Goal: Task Accomplishment & Management: Manage account settings

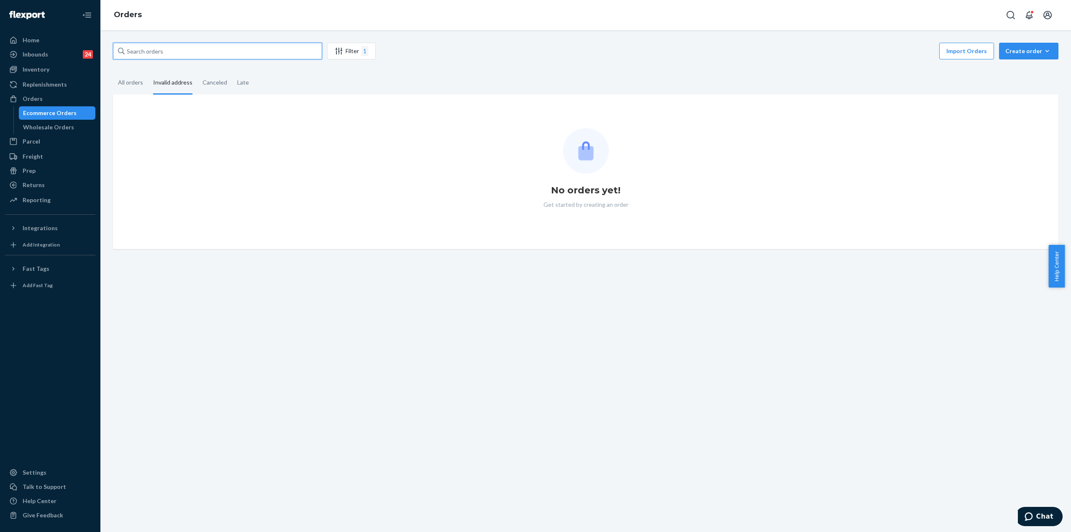
click at [156, 50] on input "text" at bounding box center [217, 51] width 209 height 17
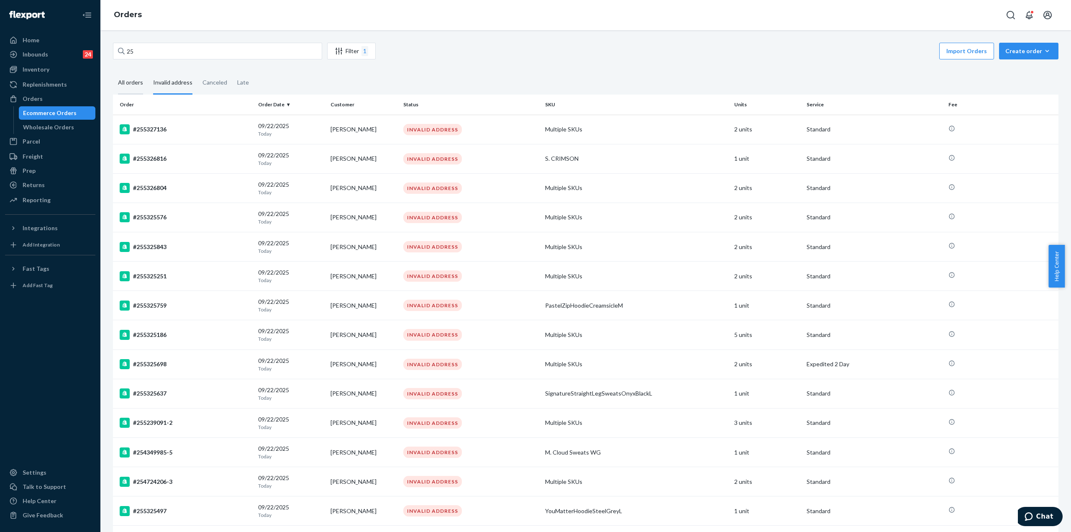
click at [138, 83] on div "All orders" at bounding box center [130, 83] width 25 height 23
click at [113, 72] on input "All orders" at bounding box center [113, 72] width 0 height 0
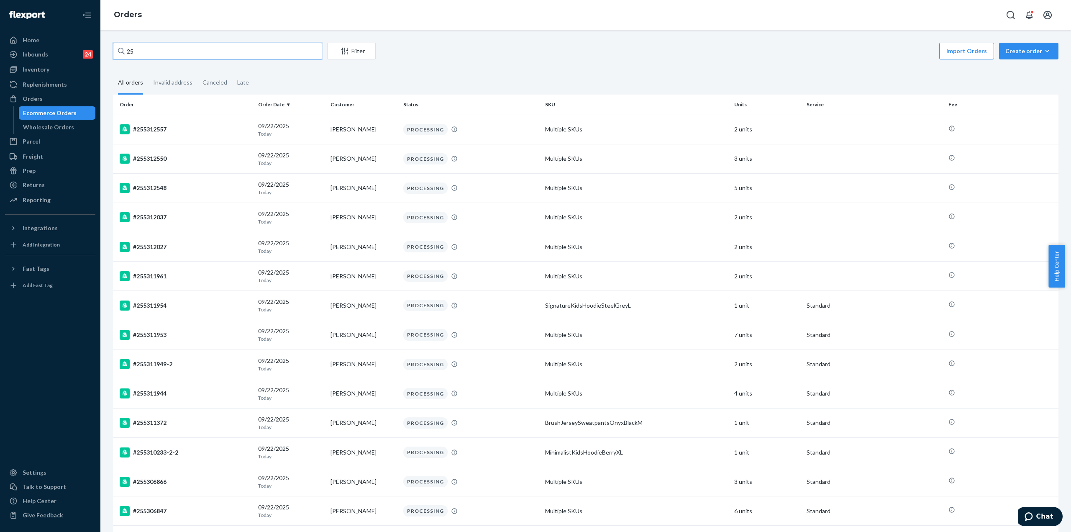
click at [159, 52] on input "25" at bounding box center [217, 51] width 209 height 17
paste input "5001715-5"
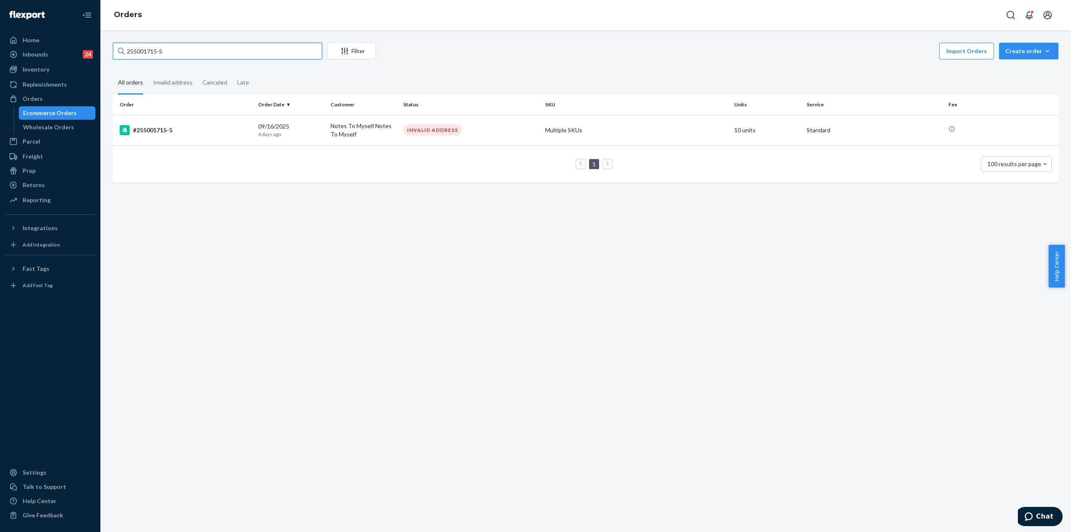
click at [156, 53] on input "255001715-5" at bounding box center [217, 51] width 209 height 17
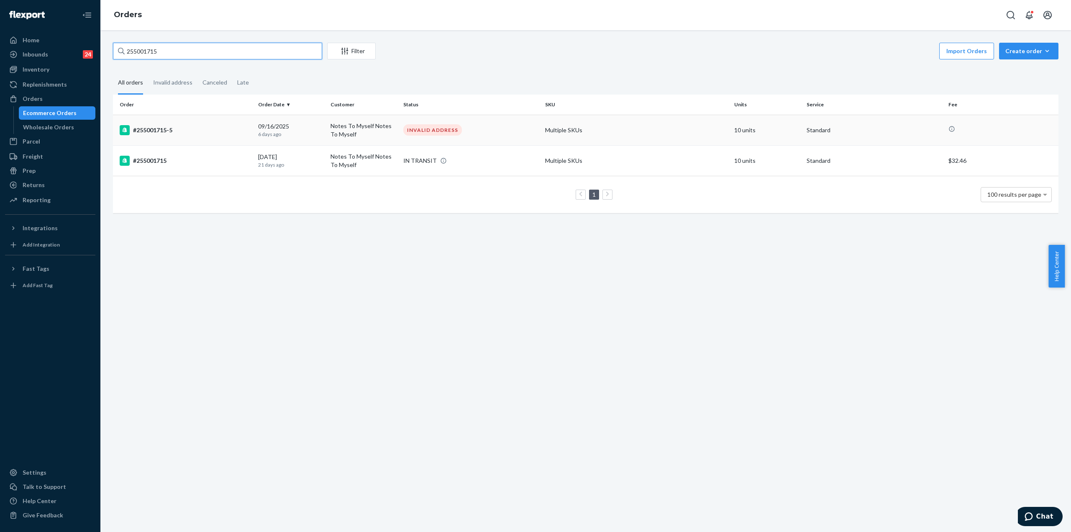
type input "255001715"
click at [187, 128] on div "#255001715-5" at bounding box center [186, 130] width 132 height 10
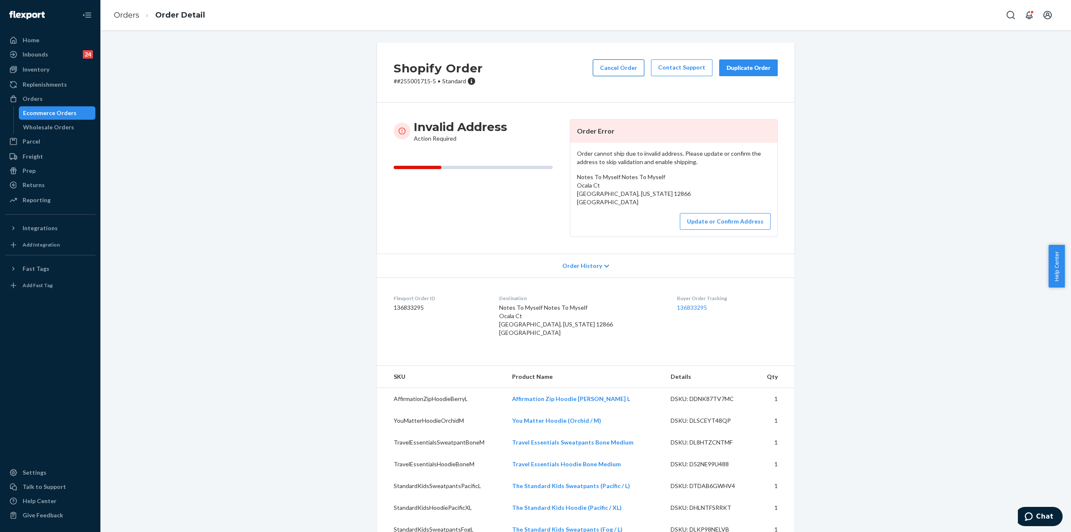
click at [625, 69] on button "Cancel Order" at bounding box center [618, 67] width 51 height 17
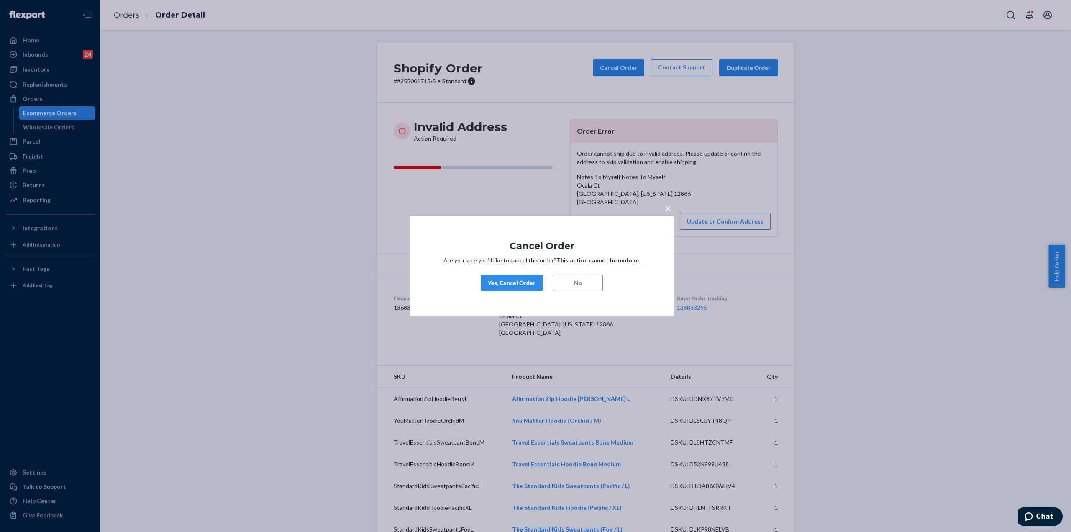
click at [517, 284] on div "Yes, Cancel Order" at bounding box center [512, 283] width 48 height 8
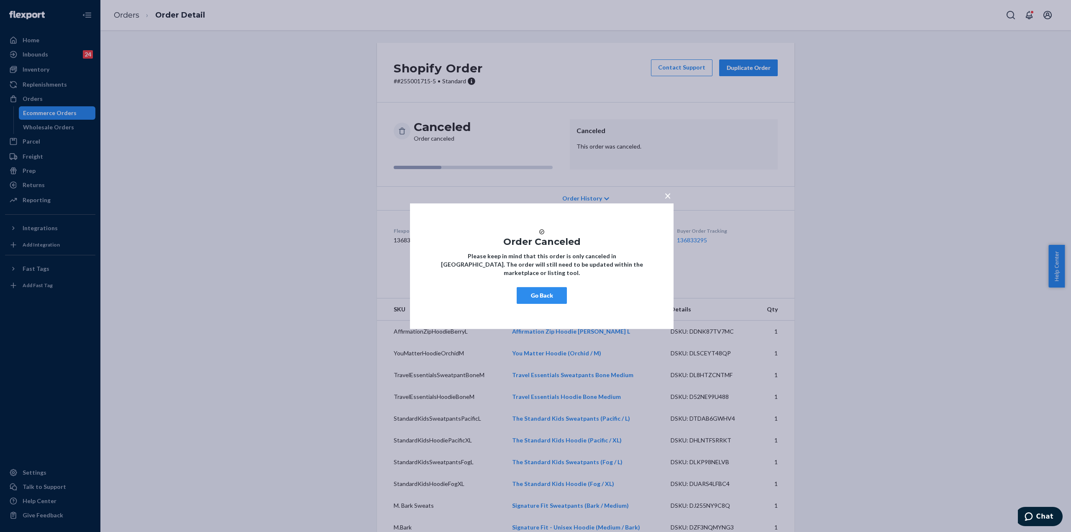
drag, startPoint x: 668, startPoint y: 189, endPoint x: 659, endPoint y: 197, distance: 11.8
click at [668, 189] on span "×" at bounding box center [667, 195] width 7 height 14
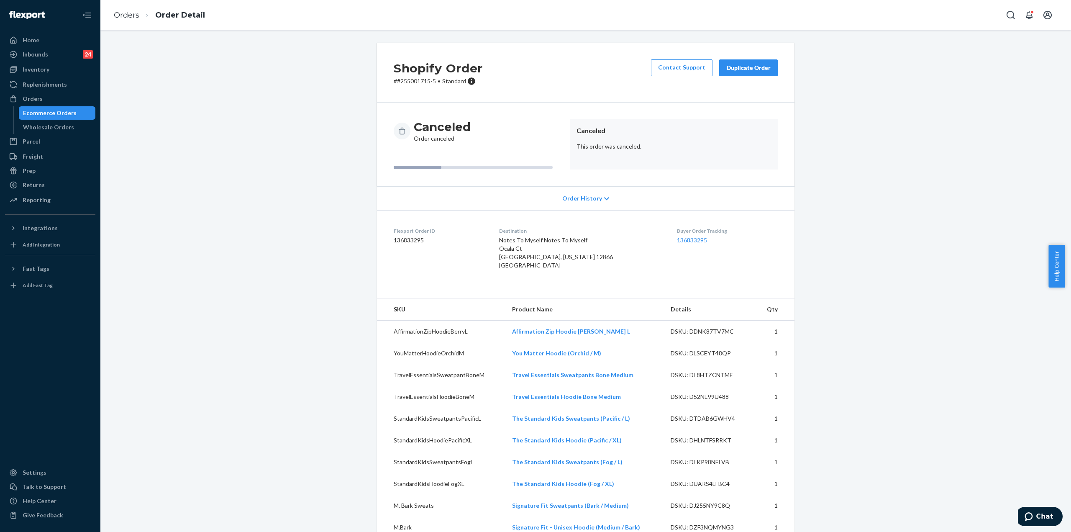
click at [43, 118] on div "Ecommerce Orders" at bounding box center [57, 113] width 75 height 12
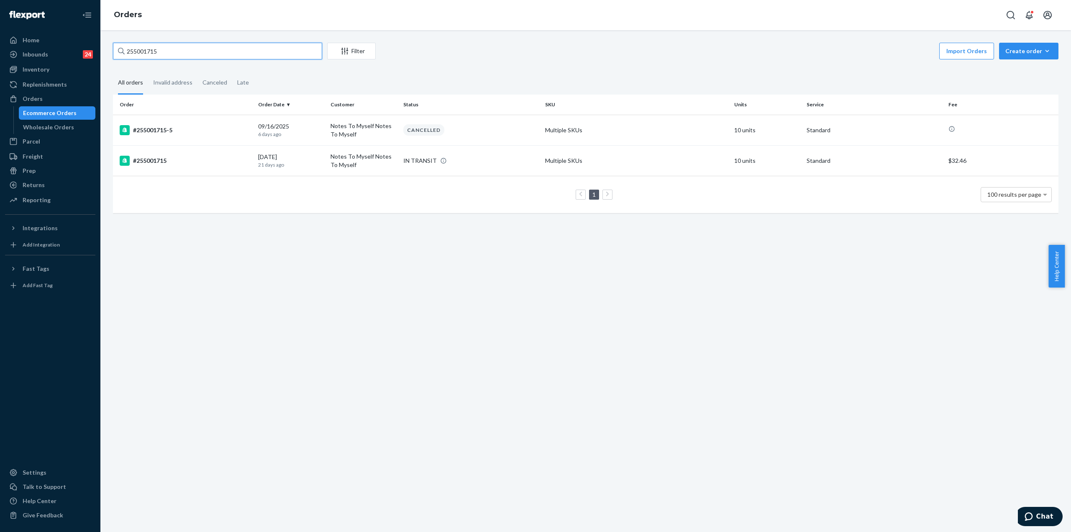
drag, startPoint x: 163, startPoint y: 51, endPoint x: 134, endPoint y: 59, distance: 30.3
click at [134, 59] on input "255001715" at bounding box center [217, 51] width 209 height 17
paste input "244293"
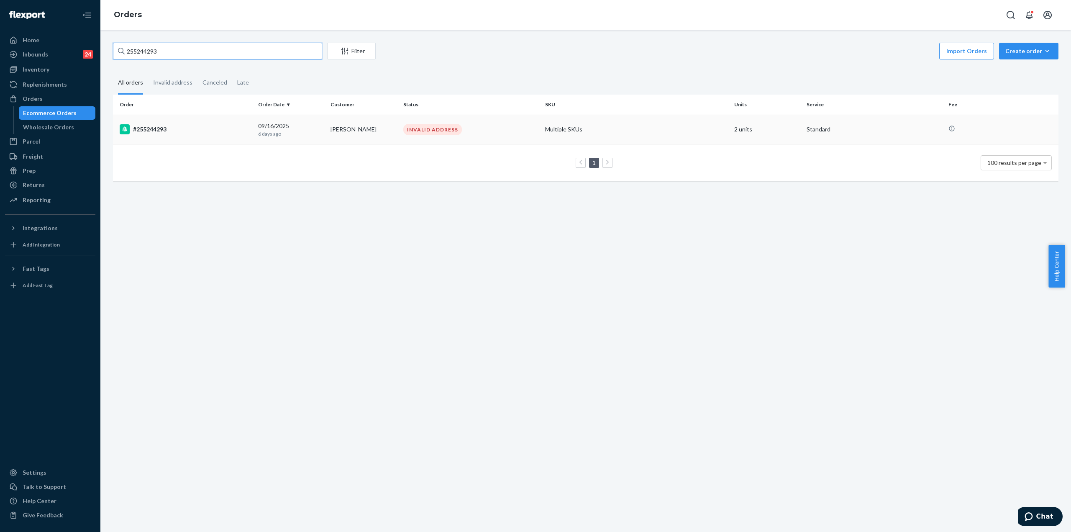
type input "255244293"
click at [197, 129] on div "#255244293" at bounding box center [186, 129] width 132 height 10
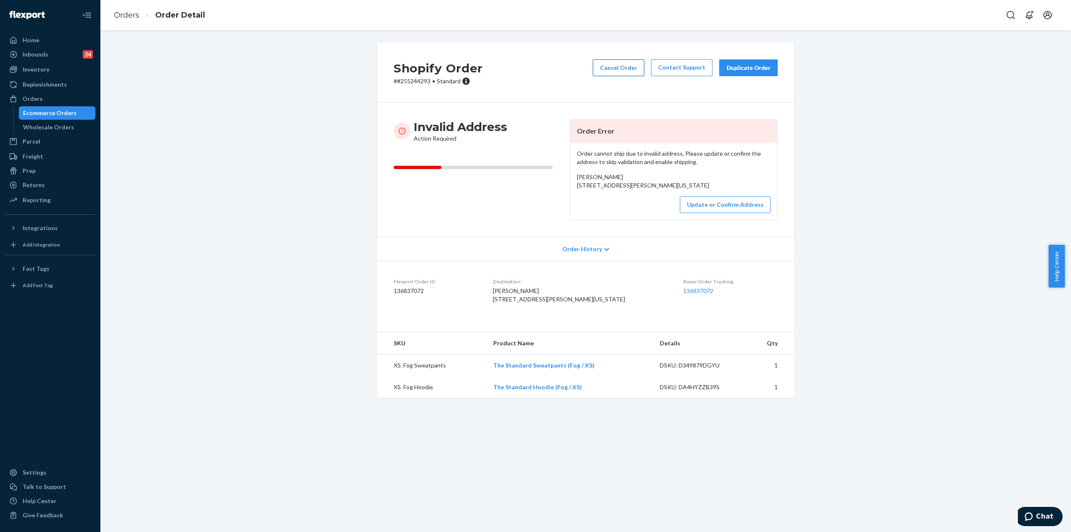
click at [629, 67] on button "Cancel Order" at bounding box center [618, 67] width 51 height 17
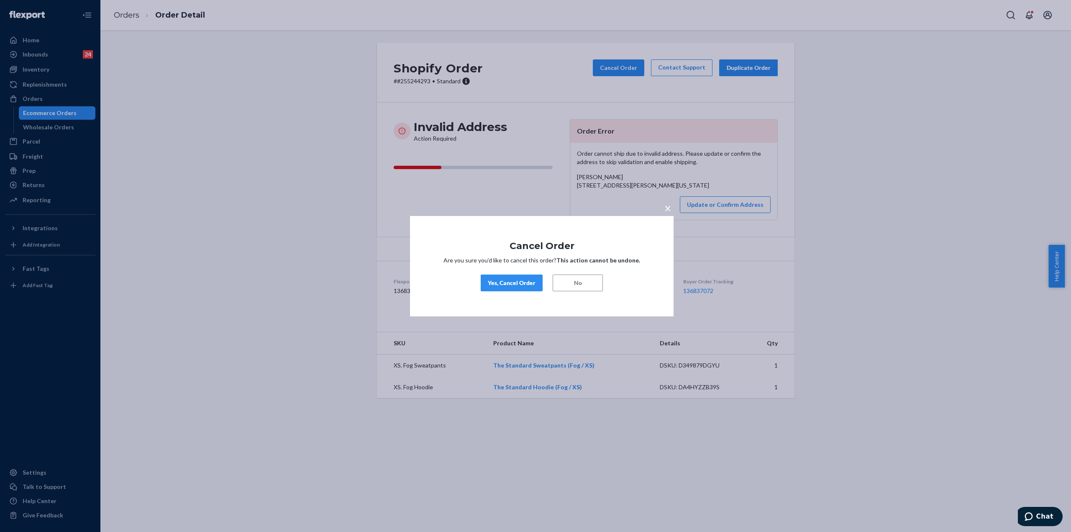
click at [503, 283] on div "Yes, Cancel Order" at bounding box center [512, 283] width 48 height 8
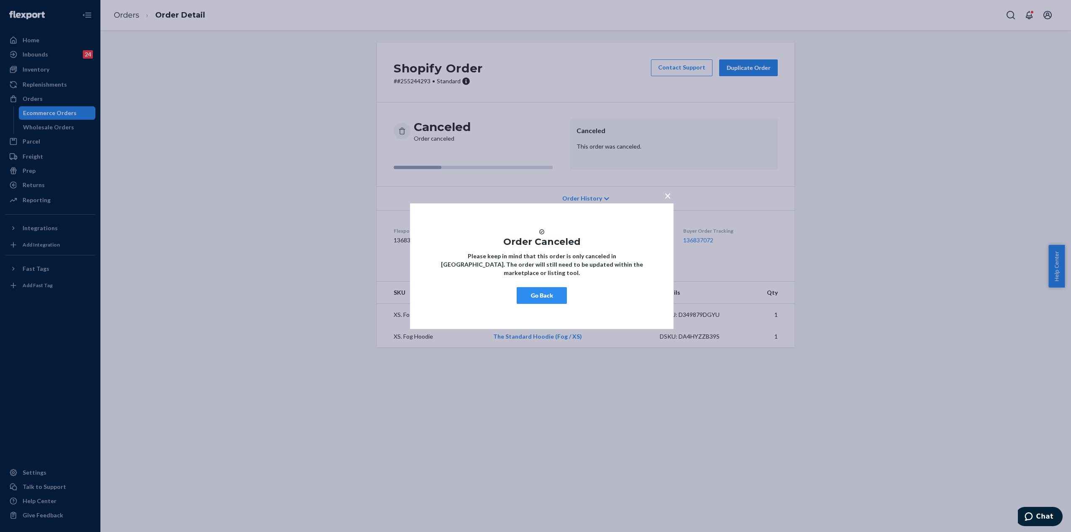
click at [546, 297] on button "Go Back" at bounding box center [542, 295] width 50 height 17
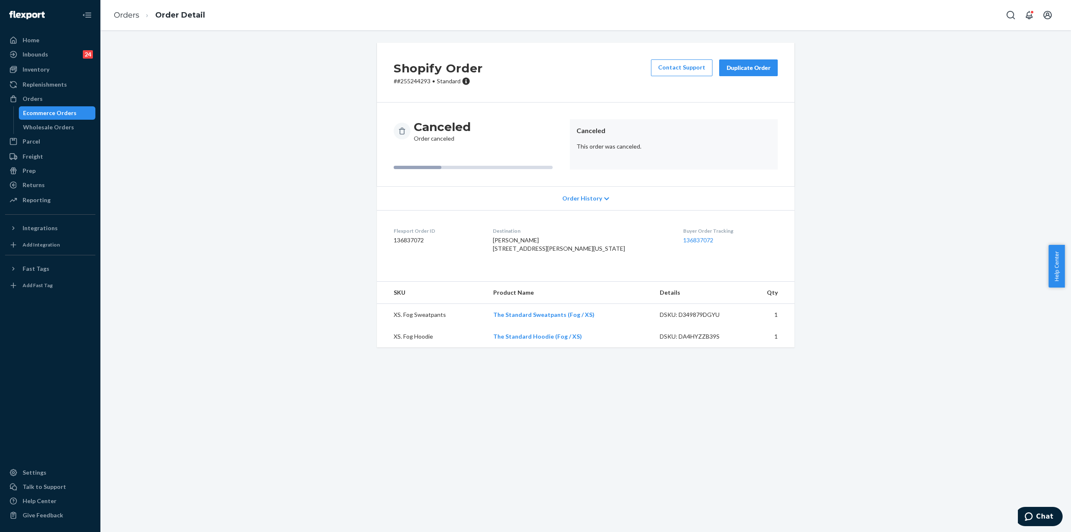
click at [46, 112] on div "Ecommerce Orders" at bounding box center [50, 113] width 54 height 8
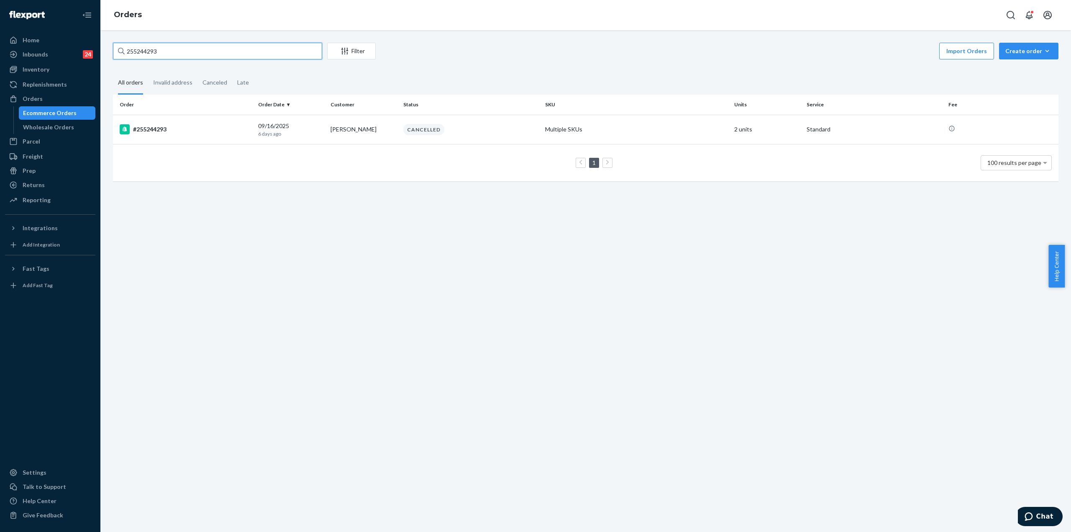
drag, startPoint x: 178, startPoint y: 49, endPoint x: 117, endPoint y: 50, distance: 61.1
click at [117, 50] on input "255244293" at bounding box center [217, 51] width 209 height 17
click at [133, 49] on input "255244293" at bounding box center [217, 51] width 209 height 17
click at [173, 53] on input "255244293" at bounding box center [217, 51] width 209 height 17
paste input "070792-2"
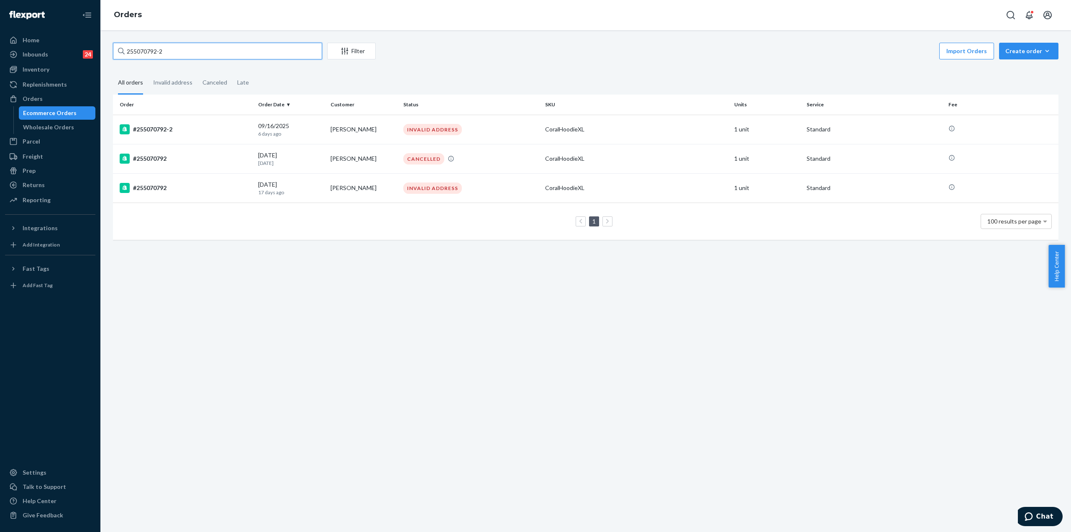
click at [158, 53] on input "255070792-2" at bounding box center [217, 51] width 209 height 17
type input "255070792"
click at [284, 186] on div "09/05/2025 17 days ago" at bounding box center [291, 187] width 66 height 15
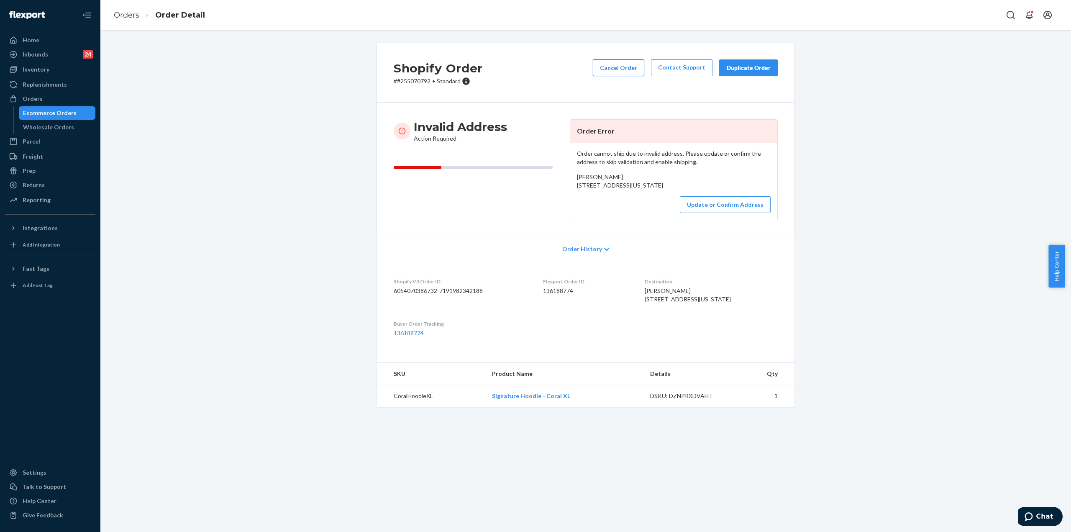
click at [618, 67] on button "Cancel Order" at bounding box center [618, 67] width 51 height 17
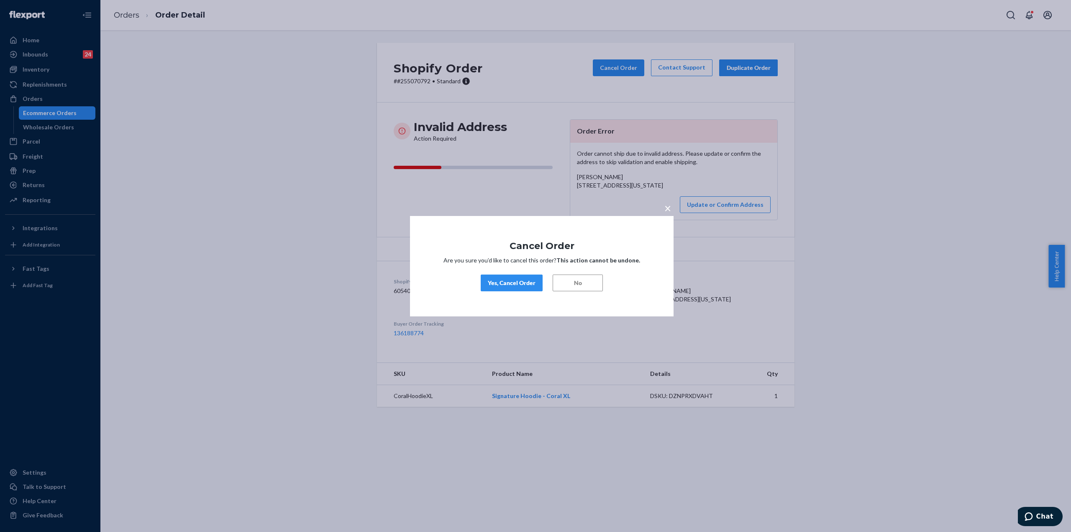
click at [517, 281] on div "Yes, Cancel Order" at bounding box center [512, 283] width 48 height 8
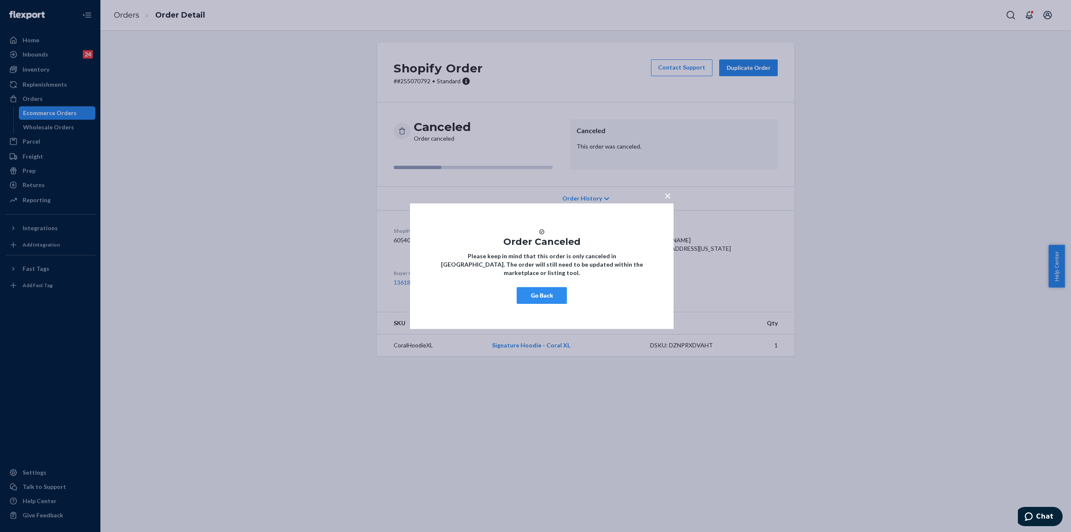
drag, startPoint x: 335, startPoint y: 224, endPoint x: 339, endPoint y: 226, distance: 4.5
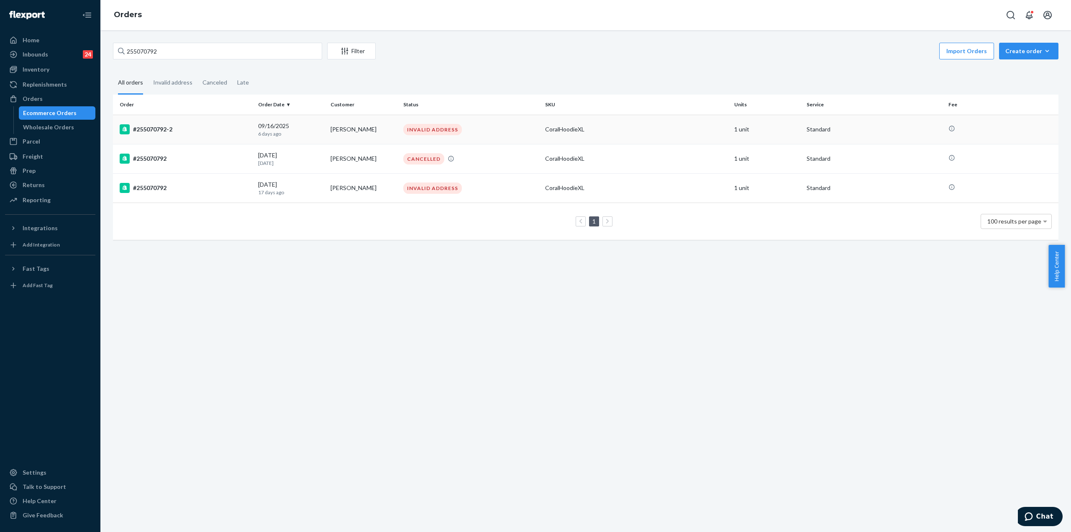
click at [189, 116] on td "#255070792-2" at bounding box center [184, 129] width 142 height 29
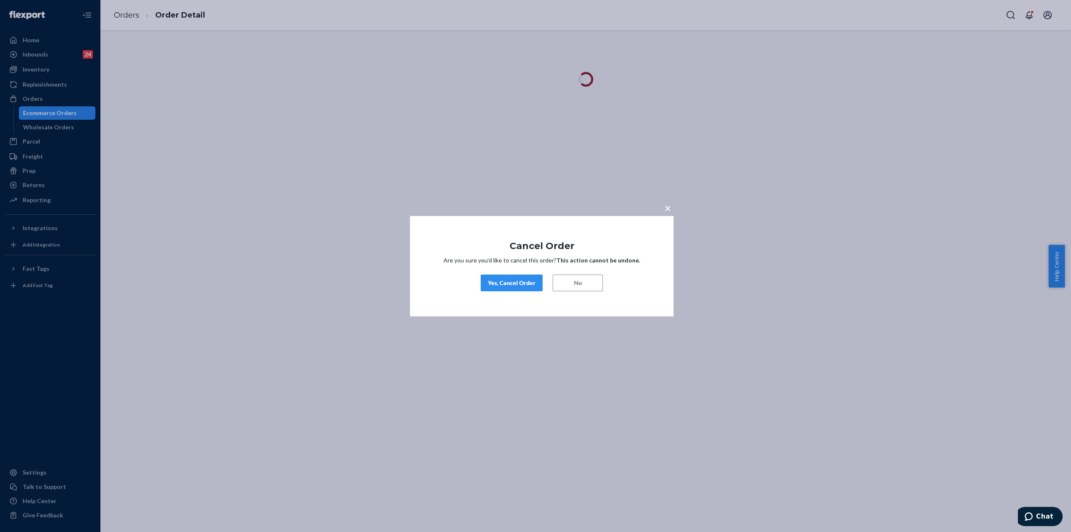
click at [516, 278] on button "Yes, Cancel Order" at bounding box center [512, 282] width 62 height 17
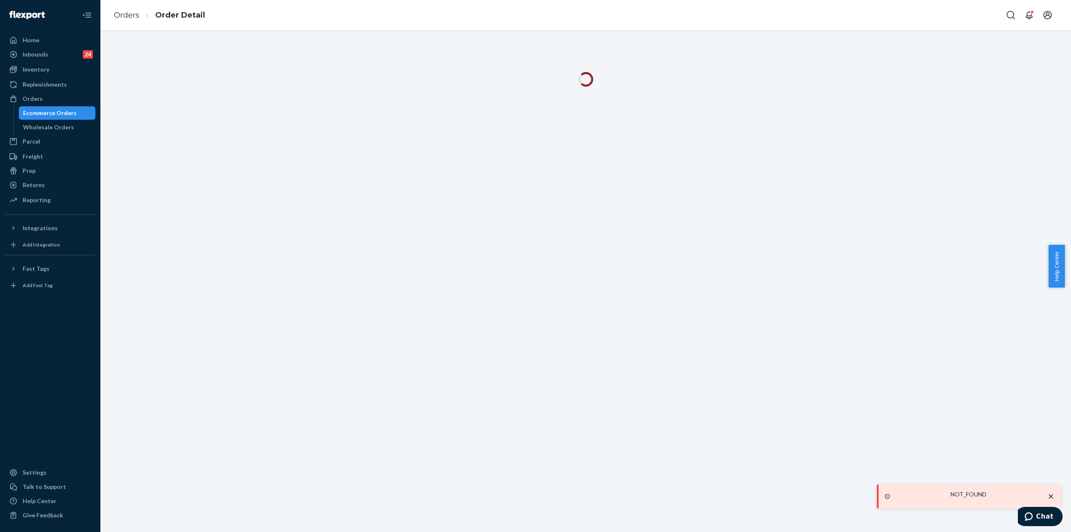
click at [67, 111] on div "Ecommerce Orders" at bounding box center [50, 113] width 54 height 8
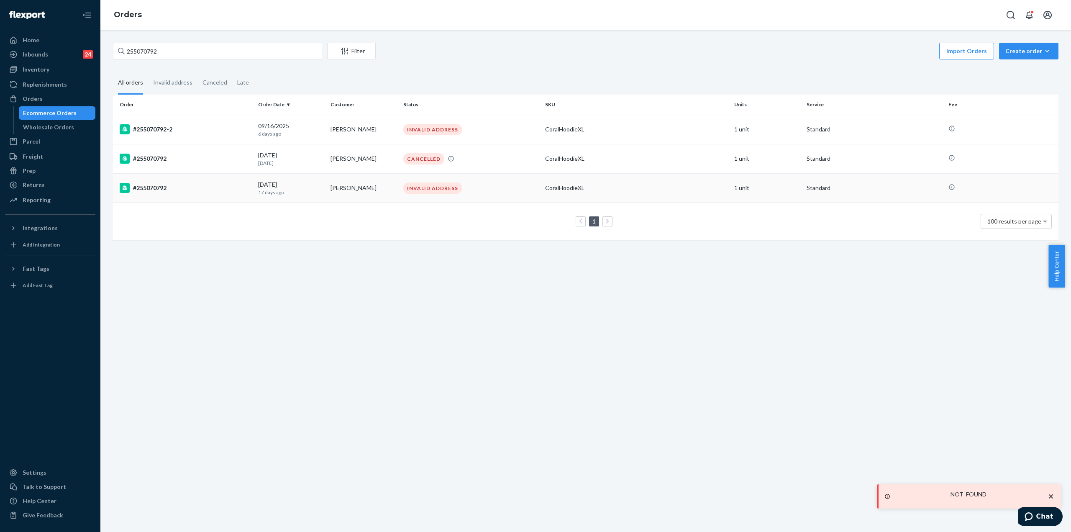
click at [239, 181] on td "#255070792" at bounding box center [184, 187] width 142 height 29
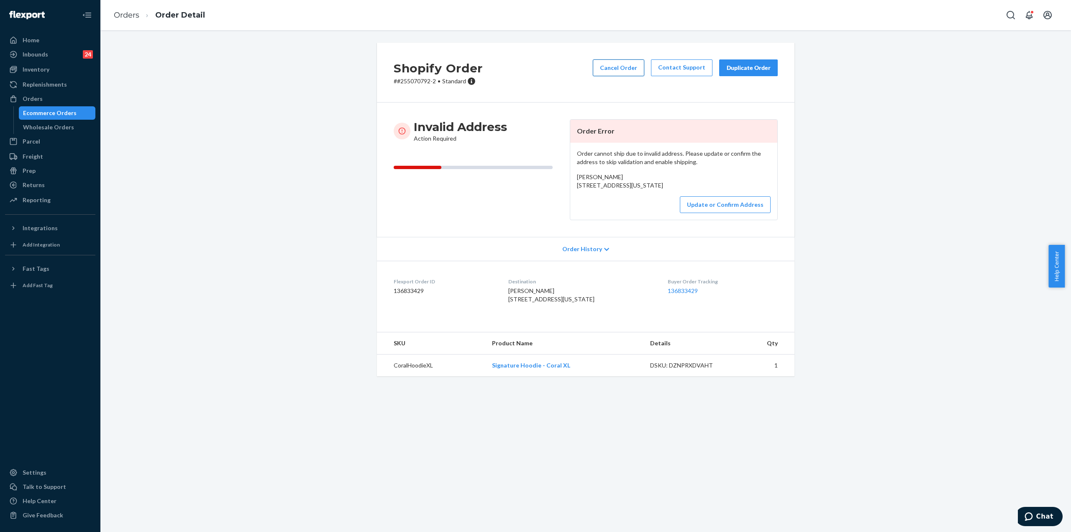
click at [599, 61] on button "Cancel Order" at bounding box center [618, 67] width 51 height 17
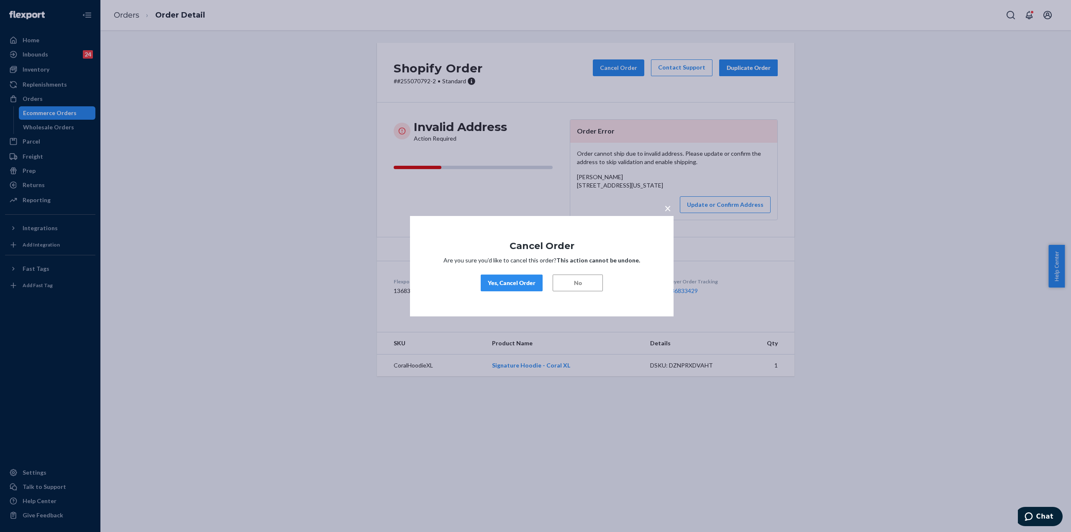
click at [526, 280] on div "Yes, Cancel Order" at bounding box center [512, 283] width 48 height 8
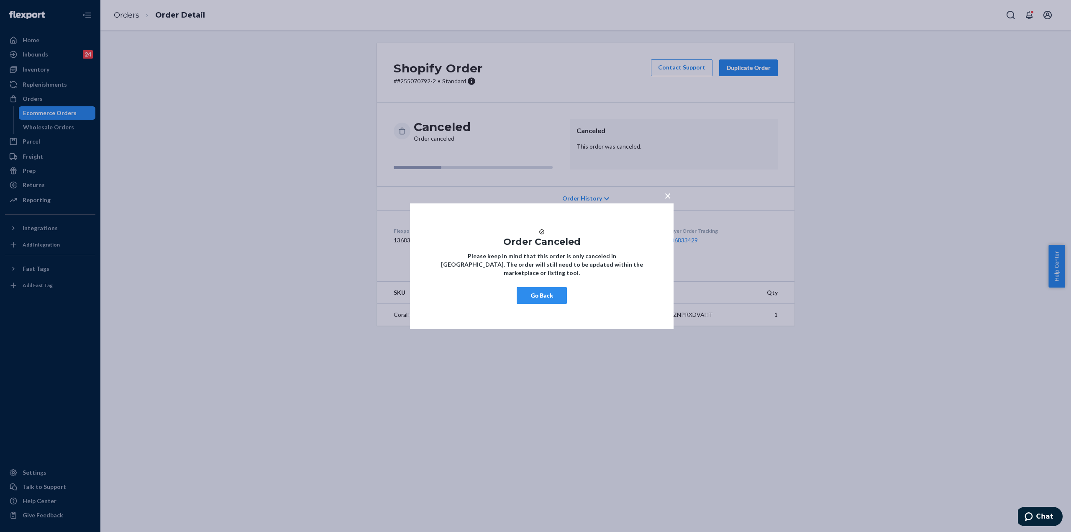
click at [542, 302] on button "Go Back" at bounding box center [542, 295] width 50 height 17
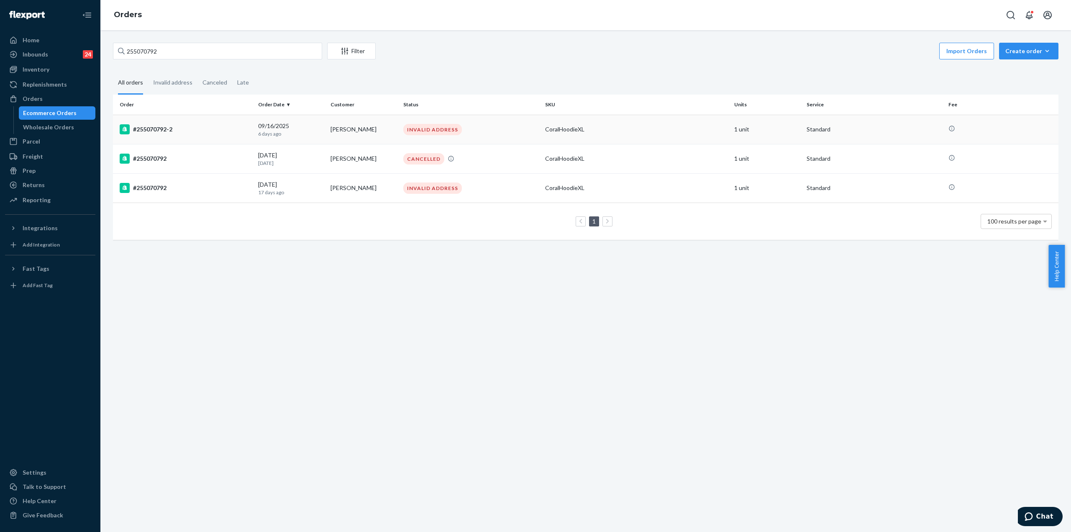
click at [208, 125] on div "#255070792-2" at bounding box center [186, 129] width 132 height 10
drag, startPoint x: 191, startPoint y: 47, endPoint x: 133, endPoint y: 56, distance: 58.8
click at [133, 56] on input "255070792" at bounding box center [217, 51] width 209 height 17
paste input "51943-"
click at [156, 51] on input "255051943-2" at bounding box center [217, 51] width 209 height 17
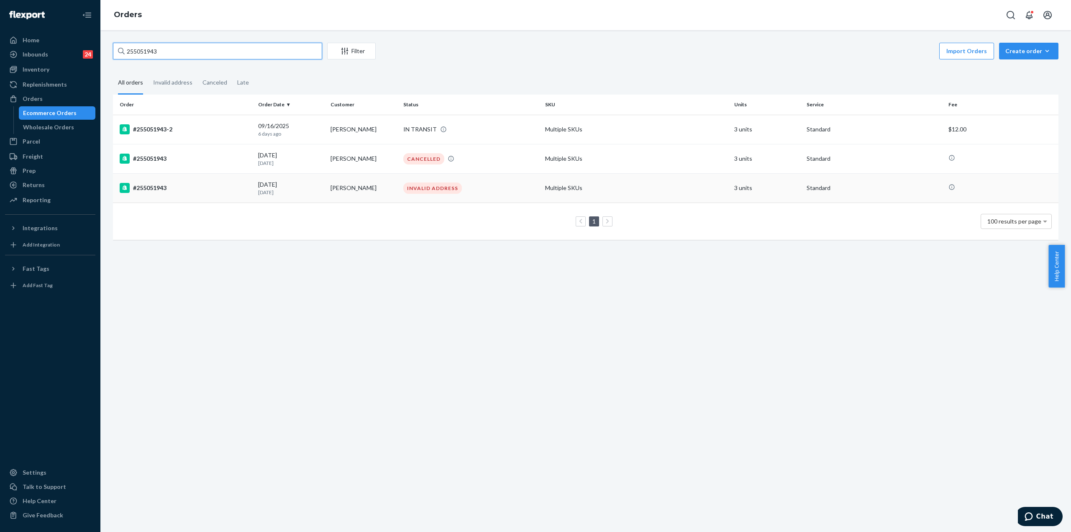
type input "255051943"
click at [219, 190] on div "#255051943" at bounding box center [186, 188] width 132 height 10
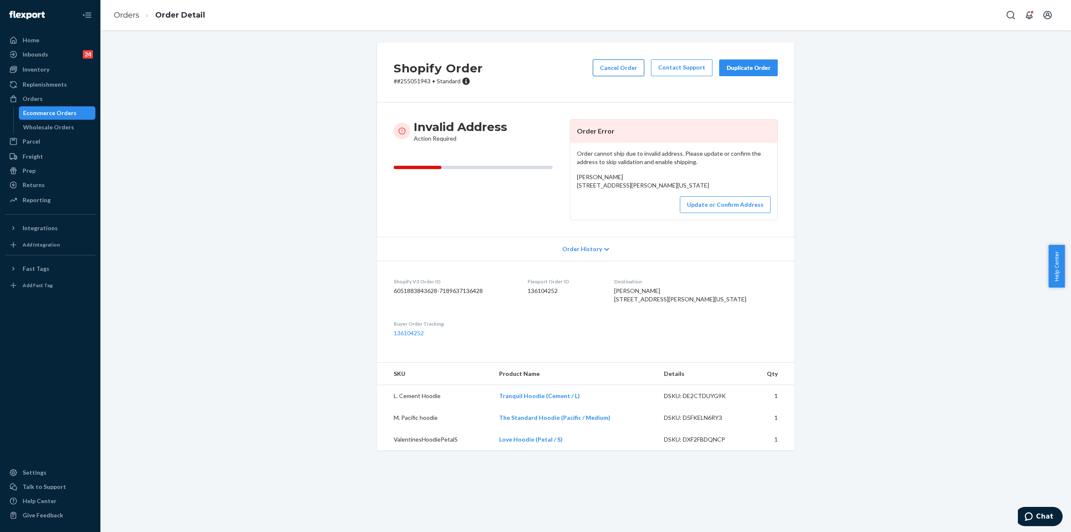
click at [621, 72] on button "Cancel Order" at bounding box center [618, 67] width 51 height 17
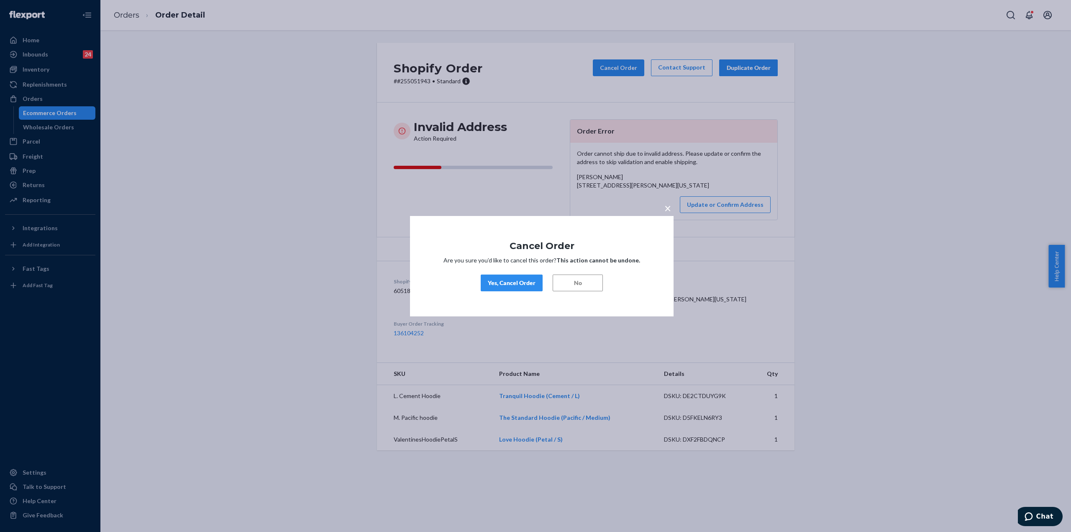
click at [515, 280] on div "Yes, Cancel Order" at bounding box center [512, 283] width 48 height 8
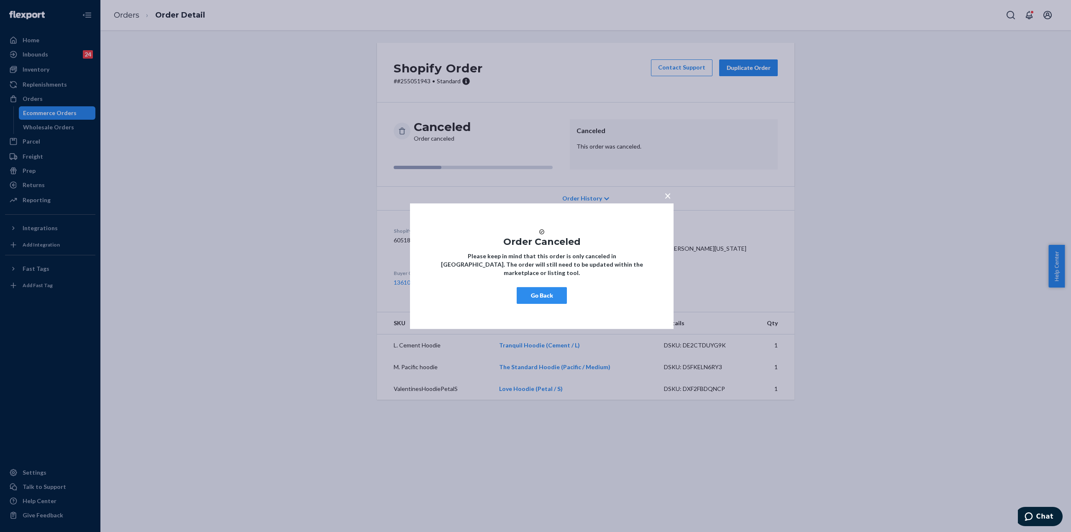
click at [541, 302] on button "Go Back" at bounding box center [542, 295] width 50 height 17
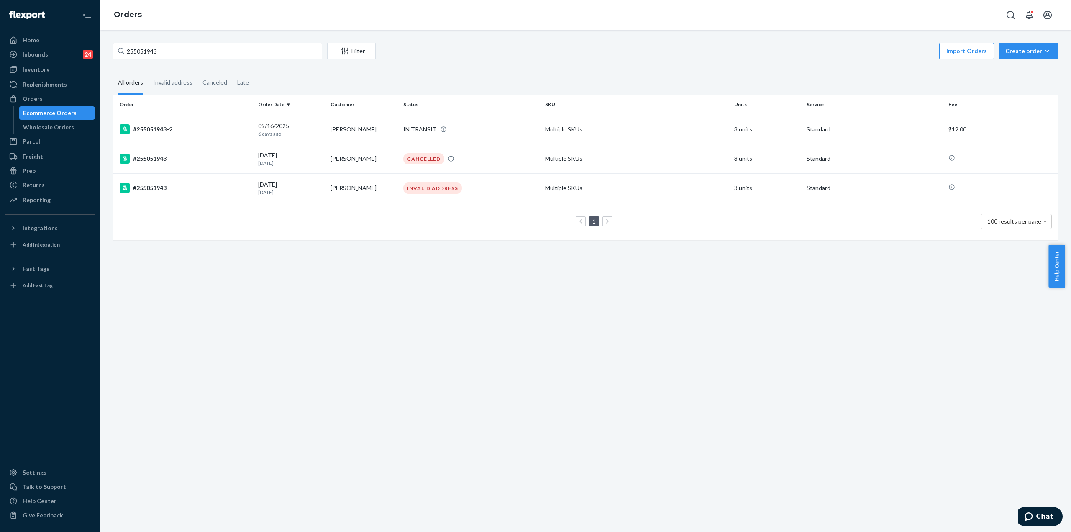
drag, startPoint x: 198, startPoint y: 128, endPoint x: 197, endPoint y: 122, distance: 6.0
click at [198, 128] on div "#255051943-2" at bounding box center [186, 129] width 132 height 10
drag, startPoint x: 194, startPoint y: 49, endPoint x: 135, endPoint y: 55, distance: 59.8
click at [135, 55] on input "255051943" at bounding box center [217, 51] width 209 height 17
paste input "4843074-2"
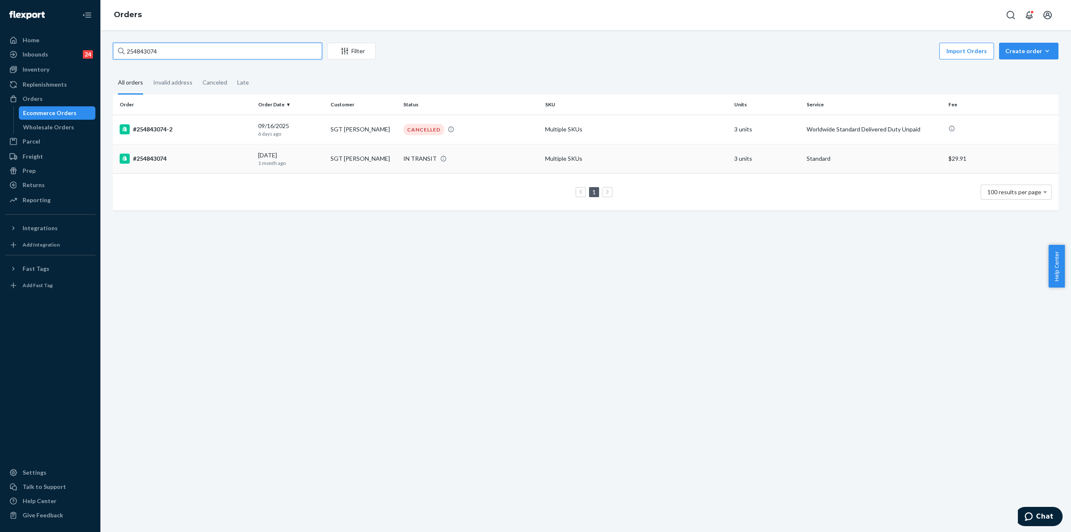
type input "254843074"
click at [182, 160] on div "#254843074" at bounding box center [186, 159] width 132 height 10
drag, startPoint x: 187, startPoint y: 51, endPoint x: 122, endPoint y: 51, distance: 64.4
click at [122, 51] on div "254843074" at bounding box center [217, 51] width 209 height 17
click at [136, 47] on input "254843074" at bounding box center [217, 51] width 209 height 17
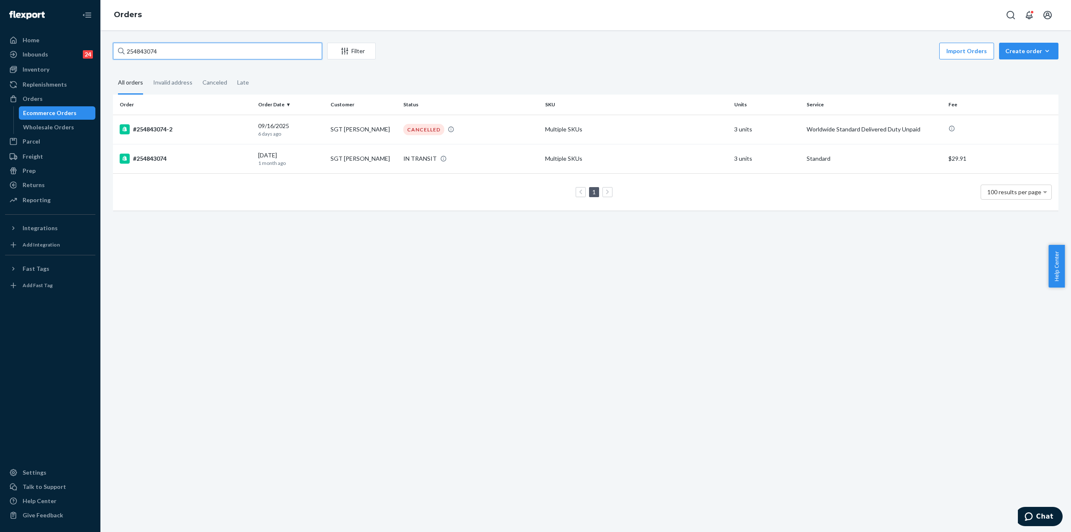
drag, startPoint x: 133, startPoint y: 51, endPoint x: 177, endPoint y: 54, distance: 43.6
click at [187, 49] on input "254843074" at bounding box center [217, 51] width 209 height 17
paste input "5004686-5"
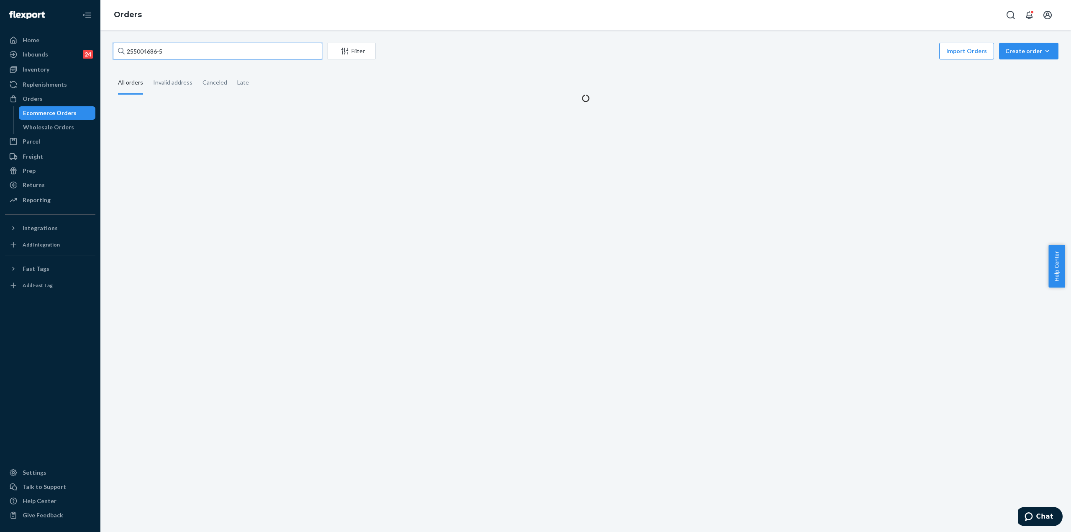
click at [158, 53] on input "255004686-5" at bounding box center [217, 51] width 209 height 17
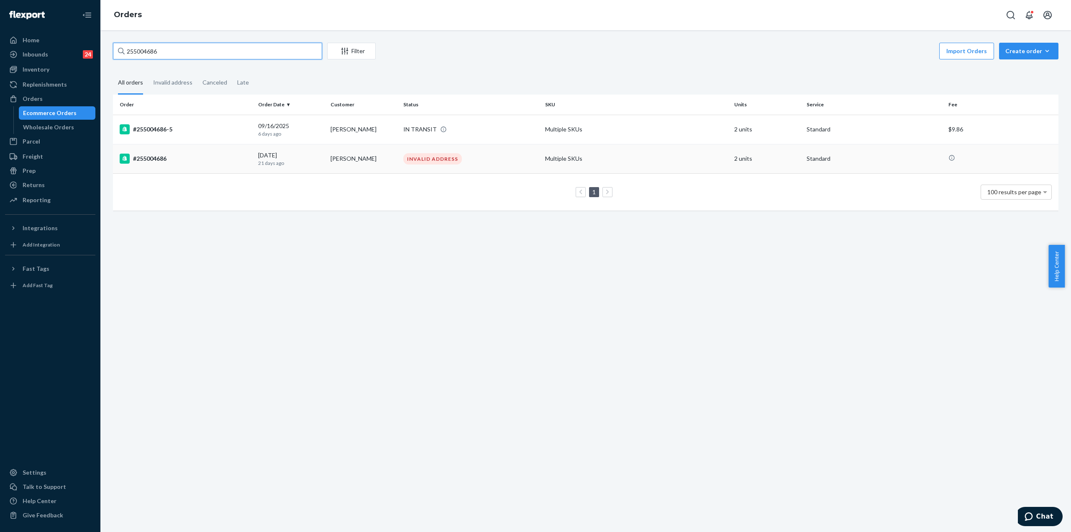
type input "255004686"
click at [199, 157] on div "#255004686" at bounding box center [186, 159] width 132 height 10
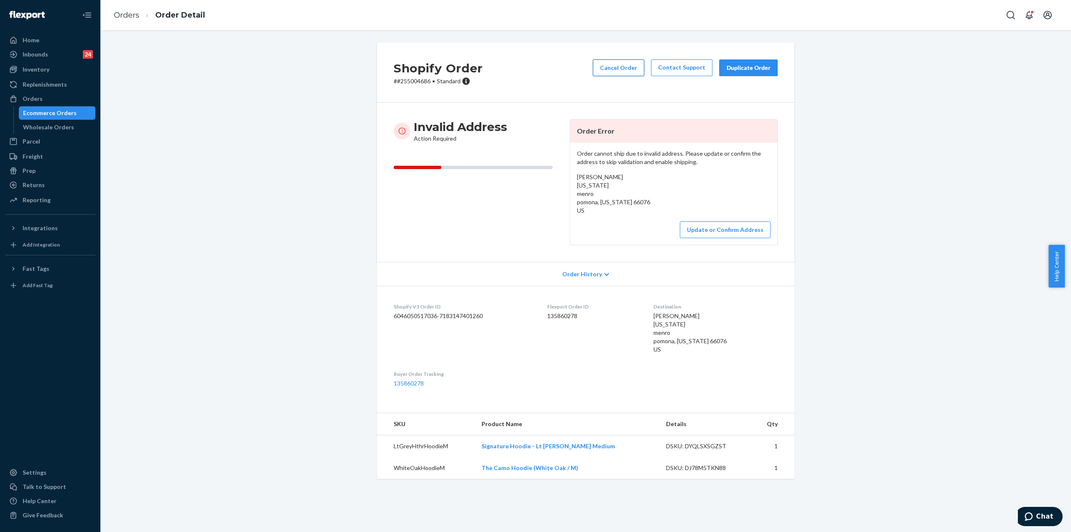
click at [615, 67] on button "Cancel Order" at bounding box center [618, 67] width 51 height 17
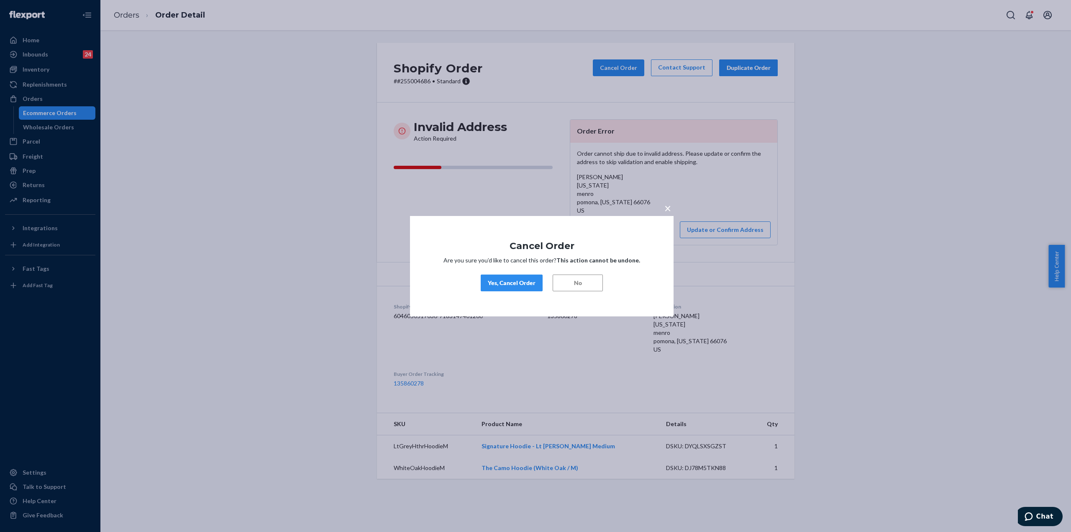
click at [510, 284] on div "Yes, Cancel Order" at bounding box center [512, 283] width 48 height 8
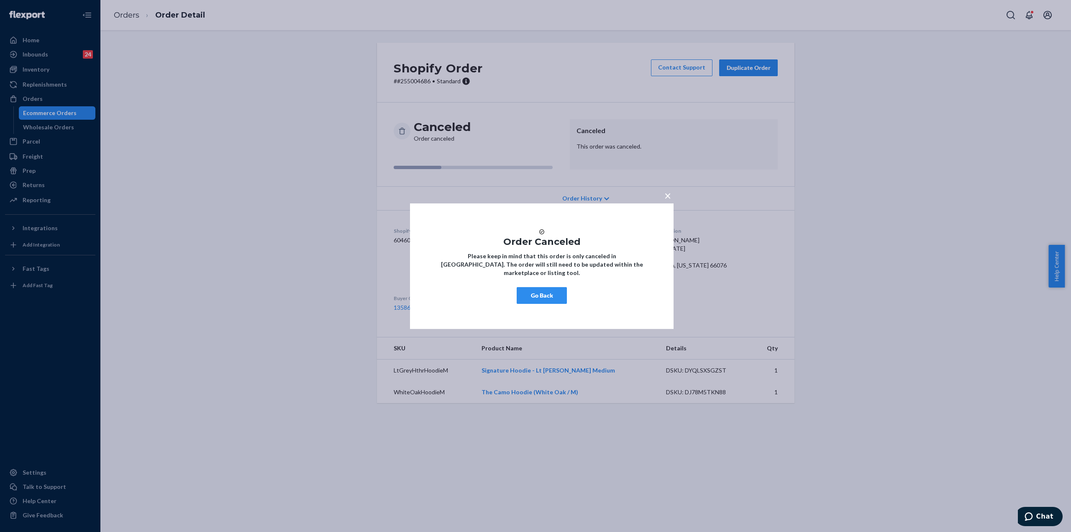
click at [536, 298] on button "Go Back" at bounding box center [542, 295] width 50 height 17
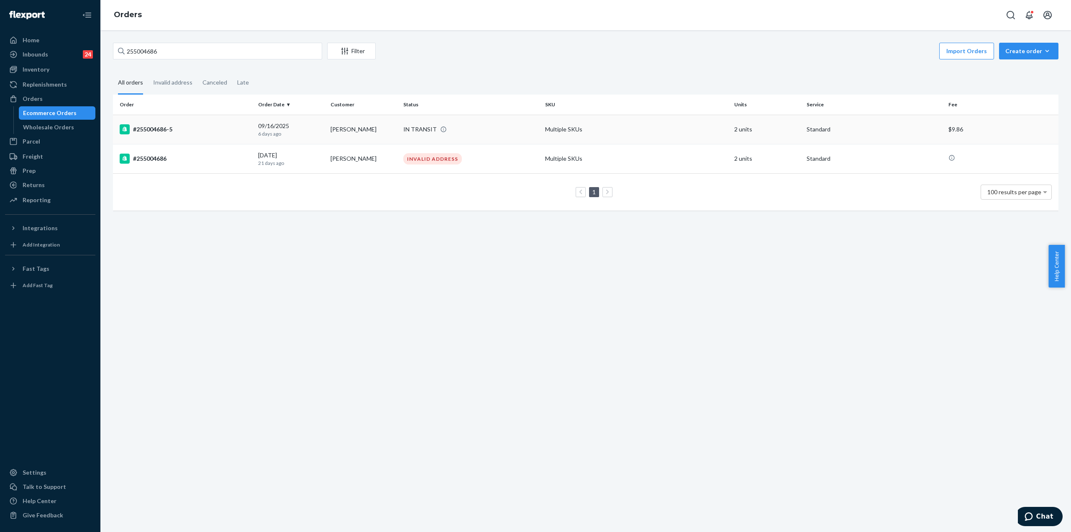
click at [174, 130] on div "#255004686-5" at bounding box center [186, 129] width 132 height 10
drag, startPoint x: 157, startPoint y: 52, endPoint x: 131, endPoint y: 54, distance: 26.1
click at [131, 54] on input "255004686" at bounding box center [217, 51] width 209 height 17
click at [133, 51] on input "255004686" at bounding box center [217, 51] width 209 height 17
paste input "4766035-2"
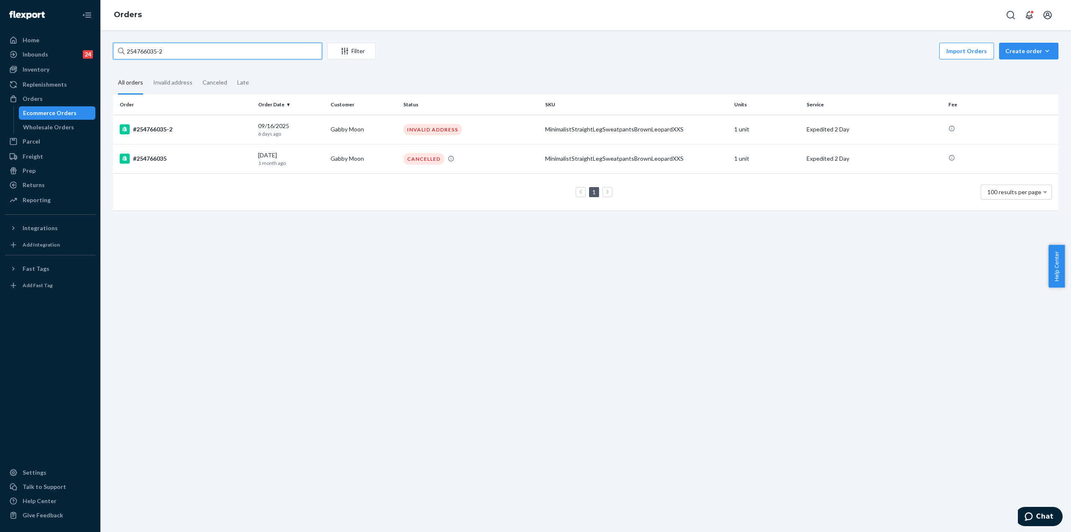
click at [157, 55] on input "254766035-2" at bounding box center [217, 51] width 209 height 17
type input "254766035"
click at [190, 129] on div "#254766035-2" at bounding box center [186, 129] width 132 height 10
drag, startPoint x: 166, startPoint y: 52, endPoint x: 135, endPoint y: 54, distance: 31.4
click at [135, 54] on input "254766035" at bounding box center [217, 51] width 209 height 17
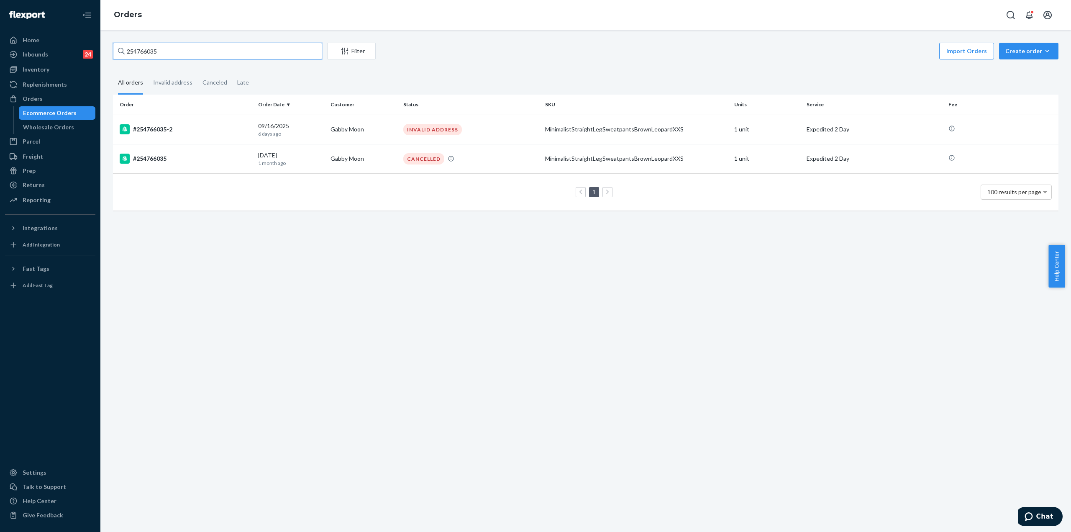
paste input "52457-2"
click at [158, 52] on input "254752457-2" at bounding box center [217, 51] width 209 height 17
type input "254752457"
click at [202, 125] on div "#254752457-2" at bounding box center [186, 130] width 132 height 10
drag, startPoint x: 194, startPoint y: 56, endPoint x: 133, endPoint y: 51, distance: 61.7
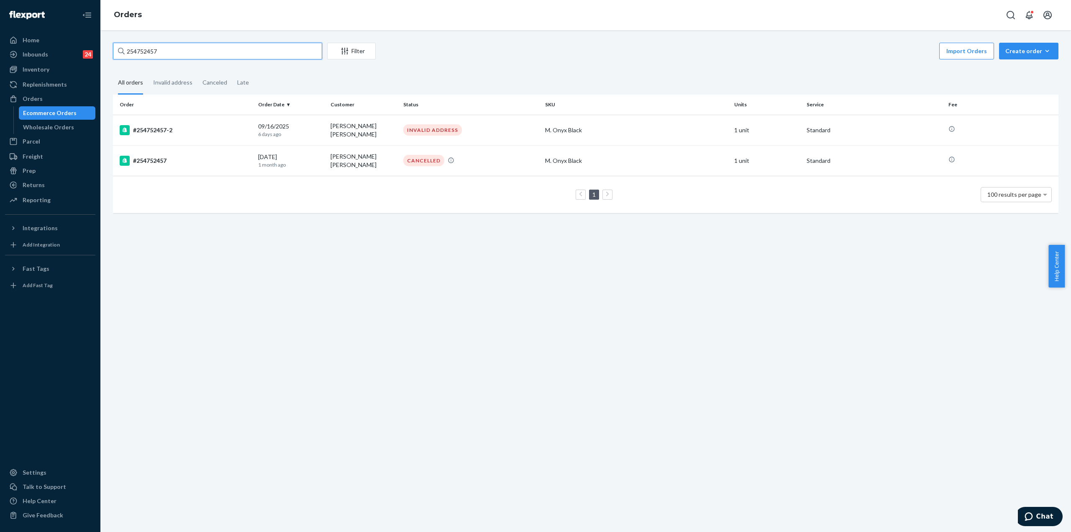
click at [133, 51] on input "254752457" at bounding box center [217, 51] width 209 height 17
paste input "48885-2"
type input "254748885-2"
click at [188, 132] on div "#254748885-2" at bounding box center [186, 129] width 132 height 10
drag, startPoint x: 179, startPoint y: 55, endPoint x: 133, endPoint y: 53, distance: 46.1
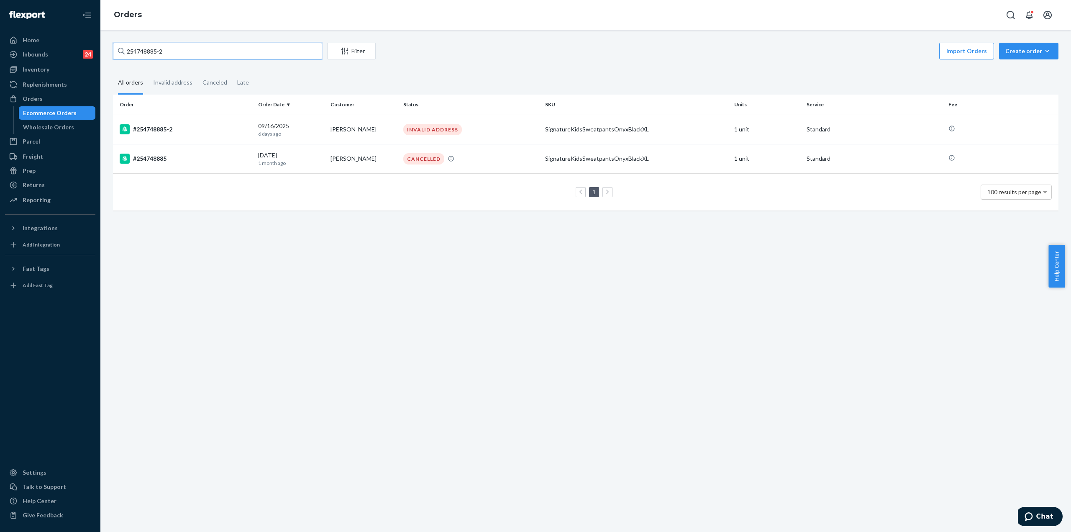
click at [133, 53] on input "254748885-2" at bounding box center [217, 51] width 209 height 17
paste input "7522"
type input "254747522-2"
click at [169, 132] on div "#254747522-2" at bounding box center [186, 130] width 132 height 10
click at [163, 132] on div "#254747522-2" at bounding box center [186, 130] width 132 height 10
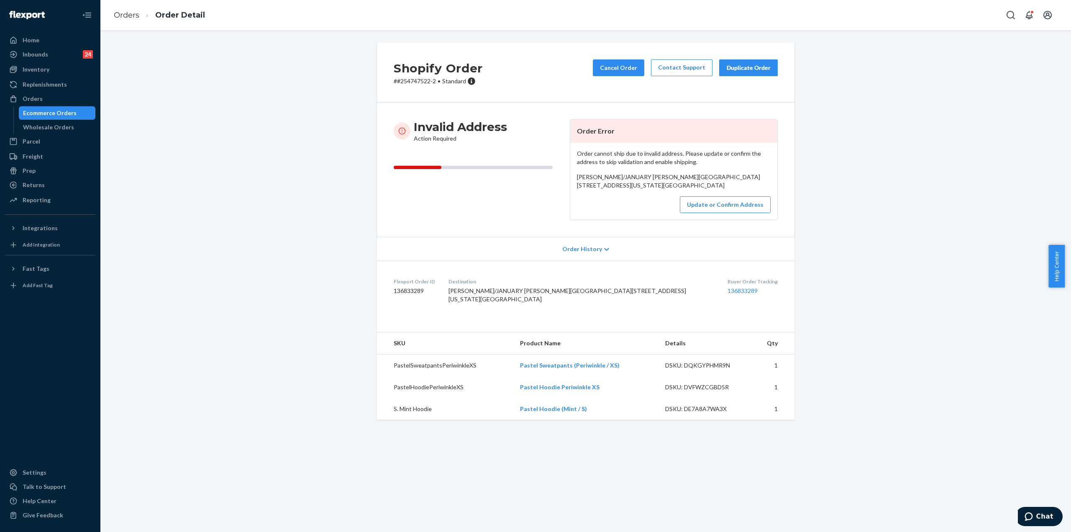
drag, startPoint x: 313, startPoint y: 144, endPoint x: 311, endPoint y: 140, distance: 4.5
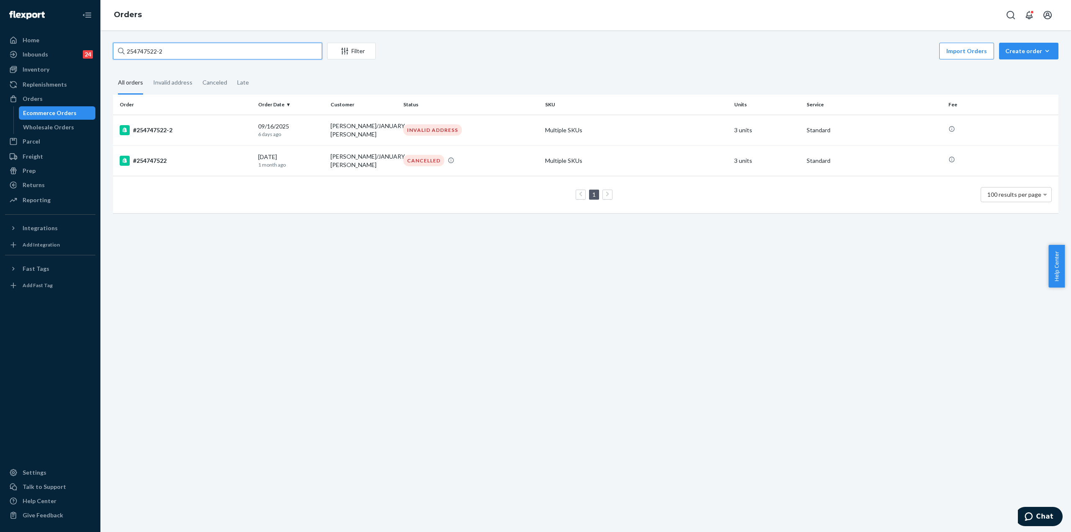
drag, startPoint x: 162, startPoint y: 54, endPoint x: 133, endPoint y: 56, distance: 29.8
click at [133, 56] on input "254747522-2" at bounding box center [217, 51] width 209 height 17
paste input "28150"
type input "254728150-2"
click at [160, 130] on div "#254728150-2" at bounding box center [186, 129] width 132 height 10
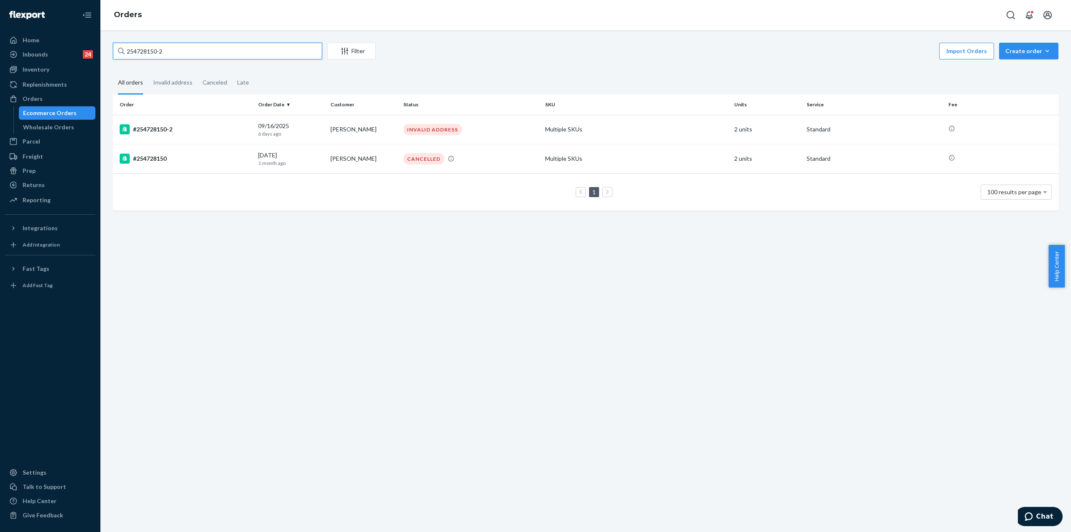
drag, startPoint x: 195, startPoint y: 54, endPoint x: 132, endPoint y: 59, distance: 63.0
click at [132, 59] on div "254728150-2 Filter Import Orders Create order Ecommerce order Removal order" at bounding box center [585, 52] width 945 height 19
paste input "10292"
type input "254710292-2"
click at [164, 128] on div "#254710292-2" at bounding box center [186, 129] width 132 height 10
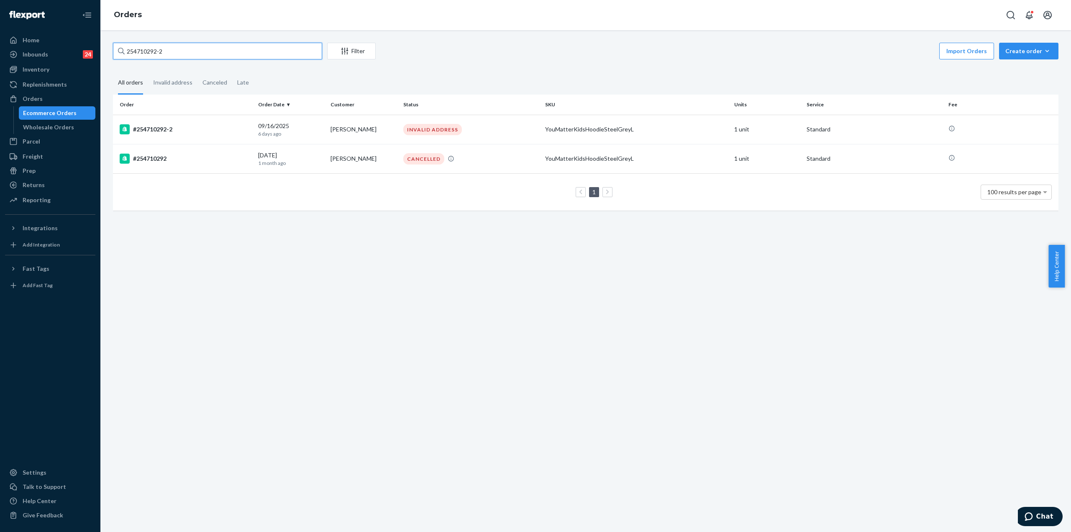
drag, startPoint x: 180, startPoint y: 57, endPoint x: 134, endPoint y: 56, distance: 46.5
click at [134, 56] on input "254710292-2" at bounding box center [217, 51] width 209 height 17
paste input "68992"
type input "254689922-2"
click at [183, 135] on td "#254689922-2" at bounding box center [184, 129] width 142 height 29
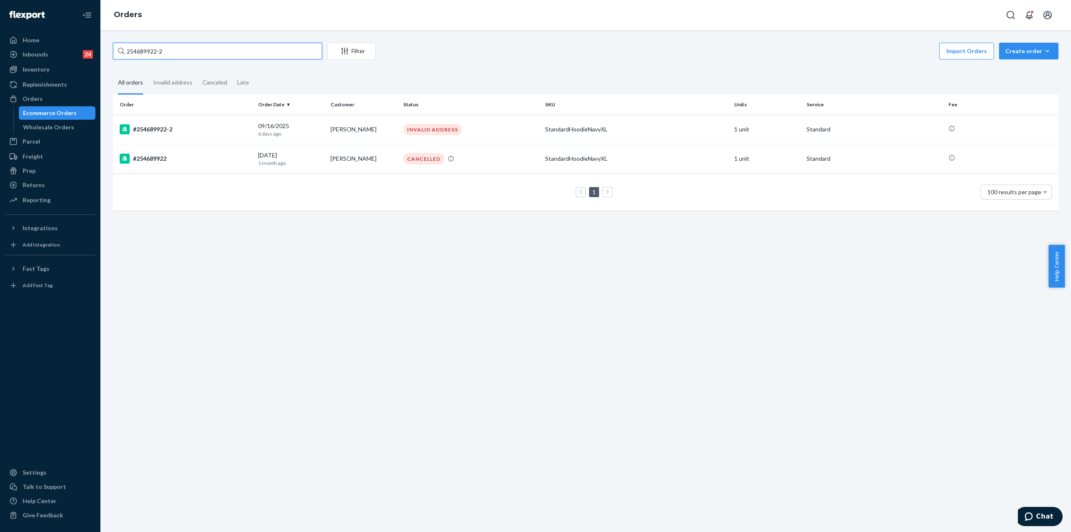
drag, startPoint x: 205, startPoint y: 51, endPoint x: 132, endPoint y: 59, distance: 72.8
click at [132, 59] on input "254689922-2" at bounding box center [217, 51] width 209 height 17
paste input "204483-3"
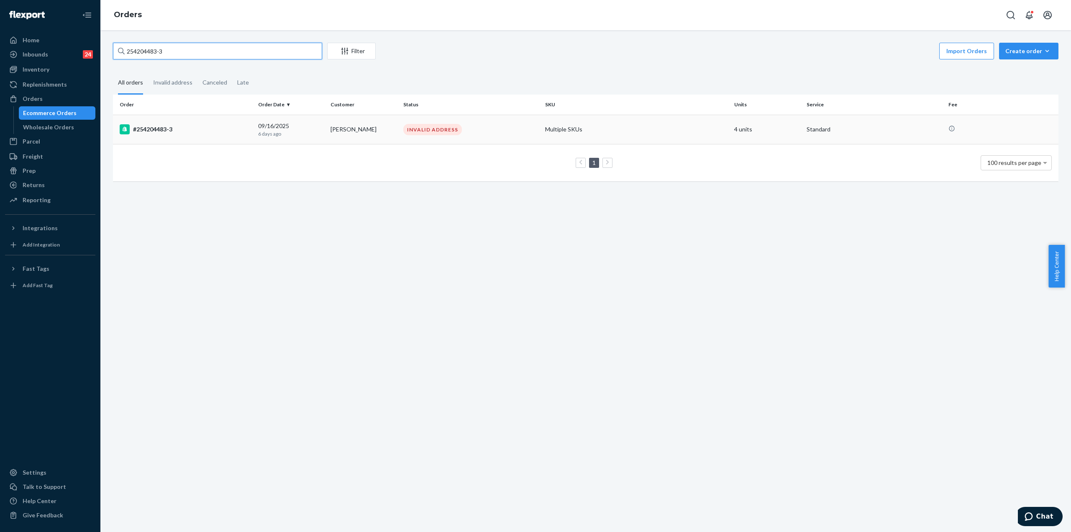
type input "254204483-3"
click at [167, 129] on div "#254204483-3" at bounding box center [186, 129] width 132 height 10
drag, startPoint x: 182, startPoint y: 53, endPoint x: 133, endPoint y: 59, distance: 49.4
click at [133, 59] on div "254204483-3 Filter Import Orders Create order Ecommerce order Removal order" at bounding box center [585, 52] width 945 height 19
paste input "181604"
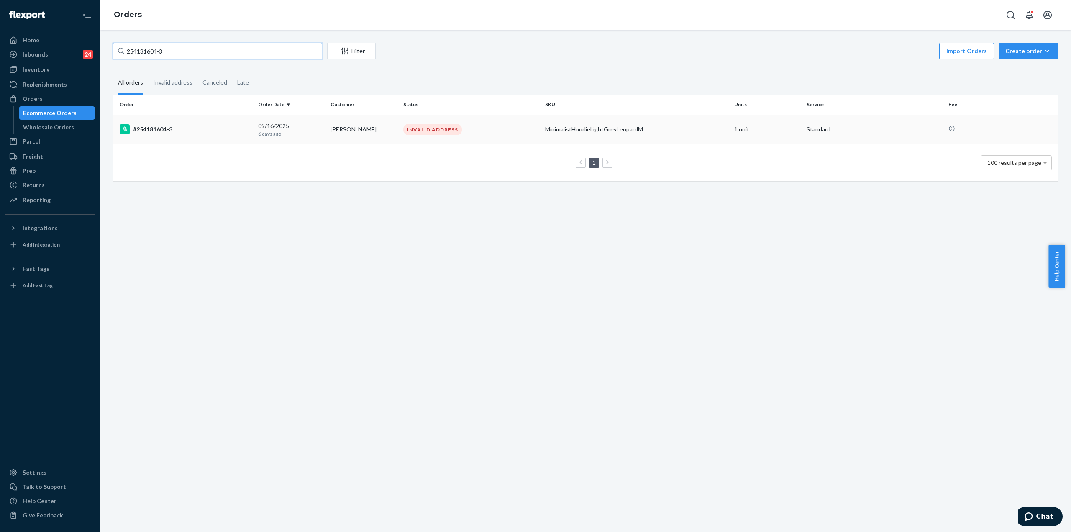
type input "254181604-3"
click at [175, 129] on div "#254181604-3" at bounding box center [186, 129] width 132 height 10
drag, startPoint x: 132, startPoint y: 49, endPoint x: 228, endPoint y: 65, distance: 97.6
click at [232, 57] on input "254181604-3" at bounding box center [217, 51] width 209 height 17
paste input "052920"
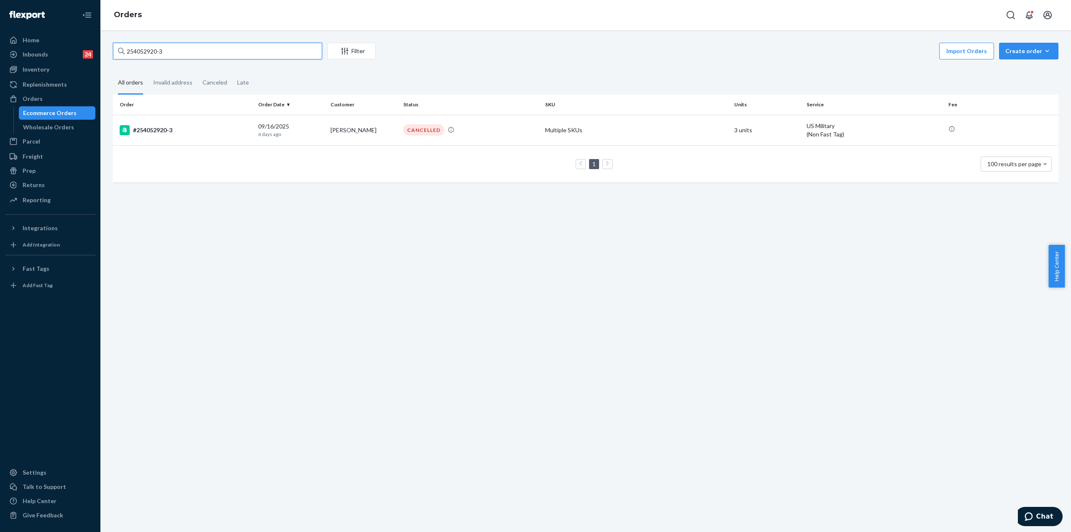
drag, startPoint x: 186, startPoint y: 51, endPoint x: 133, endPoint y: 56, distance: 53.4
click at [133, 56] on input "254052920-3" at bounding box center [217, 51] width 209 height 17
paste input "502716-2"
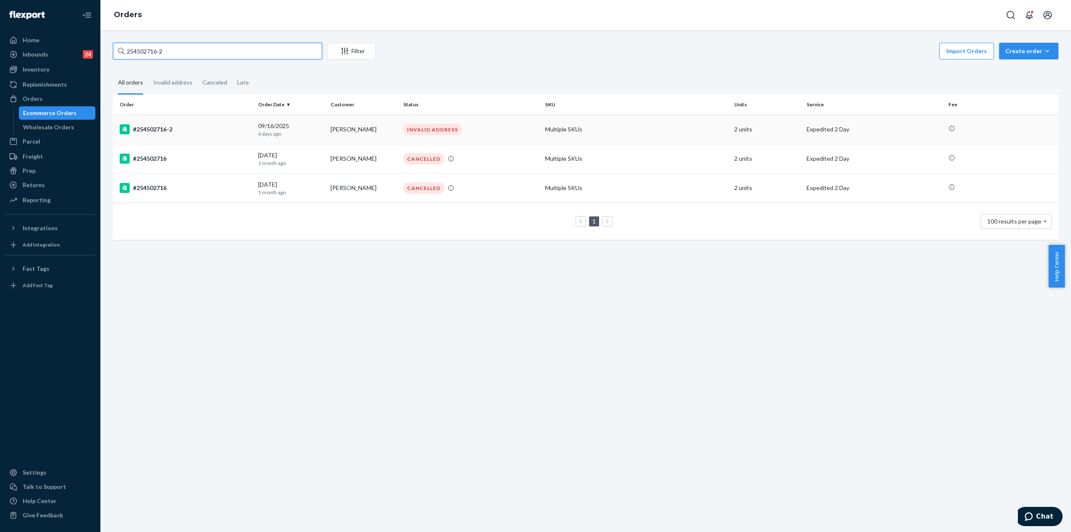
type input "254502716-2"
click at [174, 123] on td "#254502716-2" at bounding box center [184, 129] width 142 height 29
drag, startPoint x: 179, startPoint y: 51, endPoint x: 135, endPoint y: 56, distance: 44.6
click at [135, 56] on input "254502716-2" at bounding box center [217, 51] width 209 height 17
paste input "359478-8"
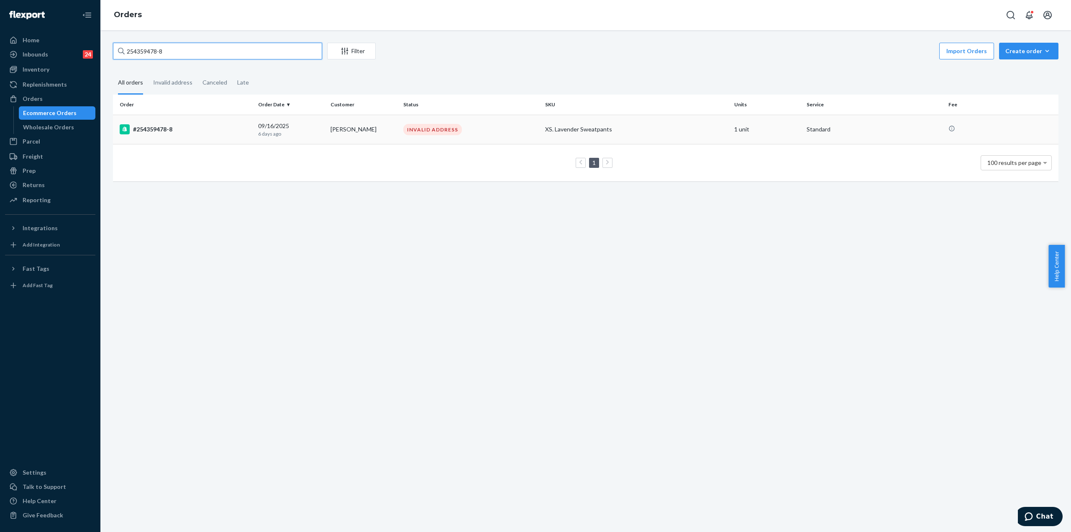
type input "254359478-8"
click at [194, 130] on div "#254359478-8" at bounding box center [186, 129] width 132 height 10
drag, startPoint x: 181, startPoint y: 55, endPoint x: 132, endPoint y: 57, distance: 48.6
click at [132, 57] on input "254359478-8" at bounding box center [217, 51] width 209 height 17
paste input "19534-3"
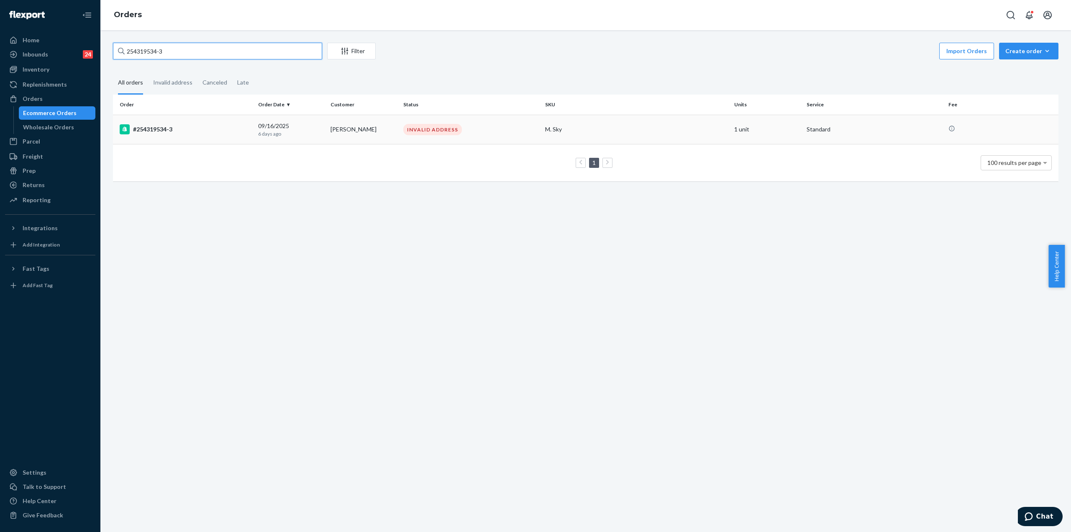
type input "254319534-3"
click at [179, 129] on div "#254319534-3" at bounding box center [186, 129] width 132 height 10
drag, startPoint x: 176, startPoint y: 46, endPoint x: 132, endPoint y: 51, distance: 44.2
click at [132, 51] on input "254319534-3" at bounding box center [217, 51] width 209 height 17
paste input "7989-2"
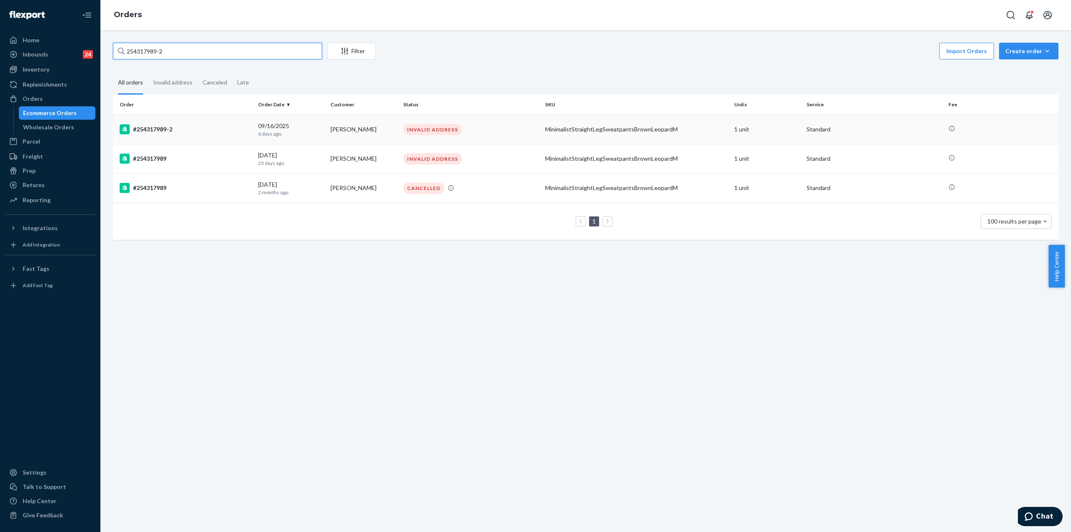
type input "254317989-2"
click at [193, 126] on div "#254317989-2" at bounding box center [186, 129] width 132 height 10
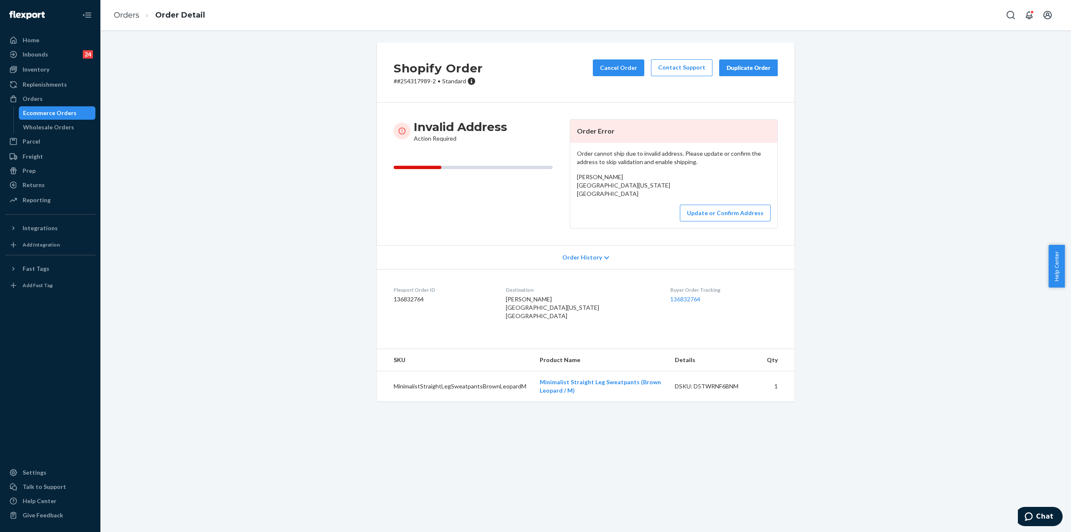
click at [312, 180] on div "Shopify Order # #254317989-2 • Standard Cancel Order Contact Support Duplicate …" at bounding box center [586, 227] width 958 height 369
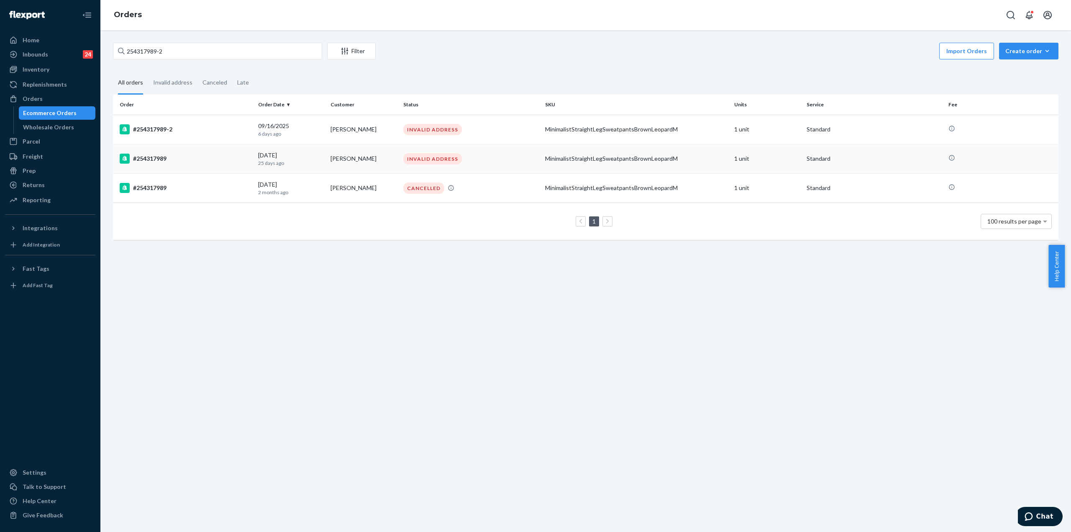
click at [296, 151] on div "08/28/2025 25 days ago" at bounding box center [291, 158] width 66 height 15
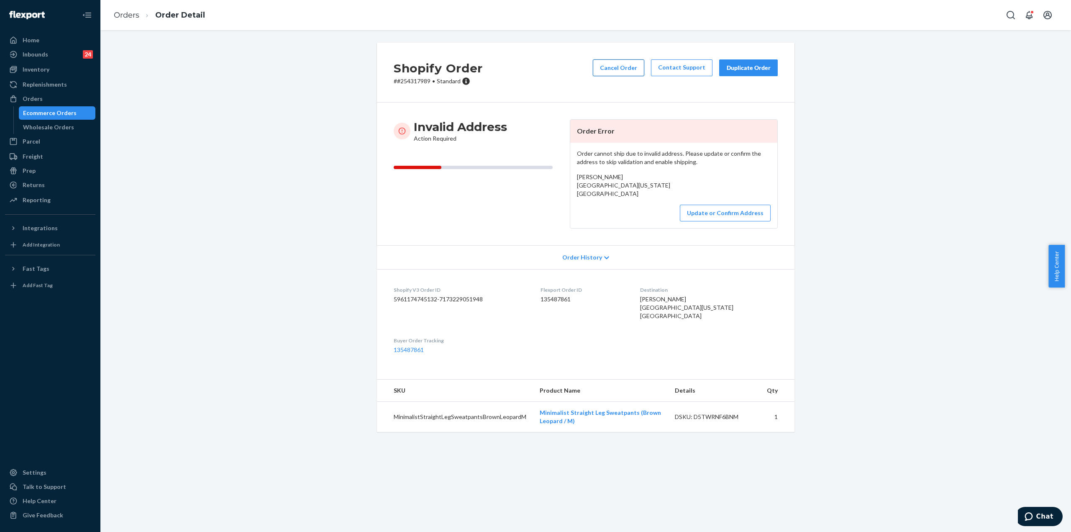
click at [617, 69] on button "Cancel Order" at bounding box center [618, 67] width 51 height 17
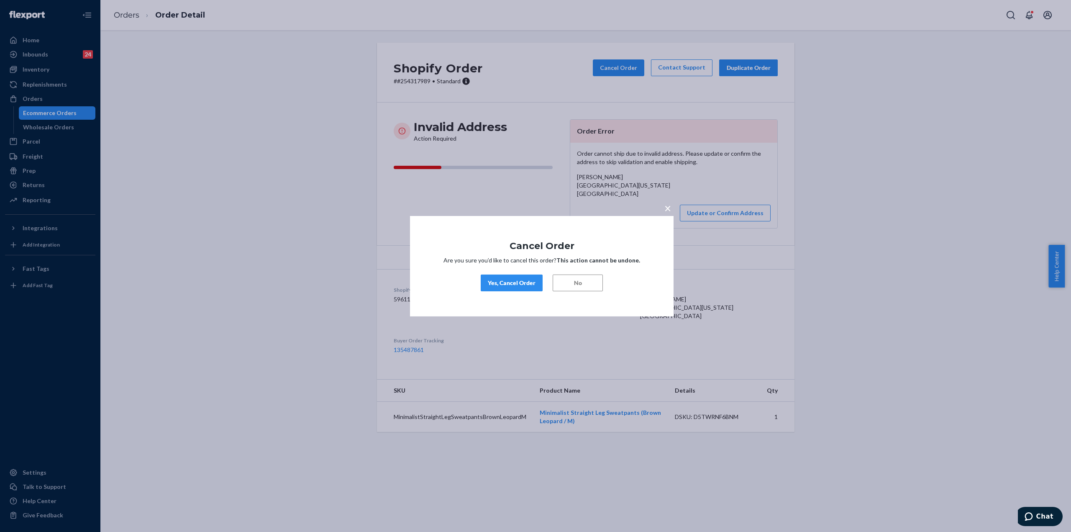
click at [518, 282] on div "Yes, Cancel Order" at bounding box center [512, 283] width 48 height 8
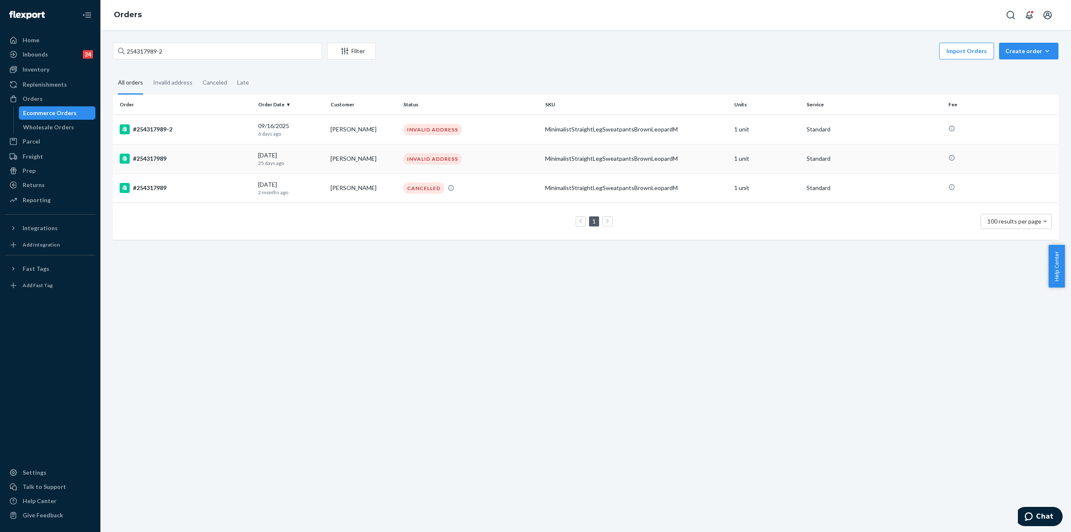
click at [309, 159] on p "25 days ago" at bounding box center [291, 162] width 66 height 7
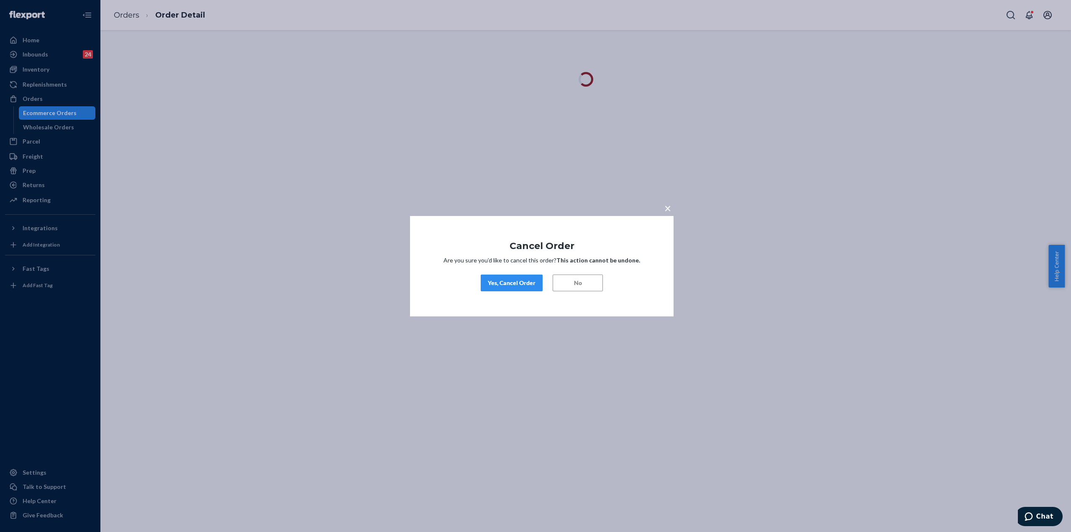
click at [522, 279] on div "Yes, Cancel Order" at bounding box center [512, 283] width 48 height 8
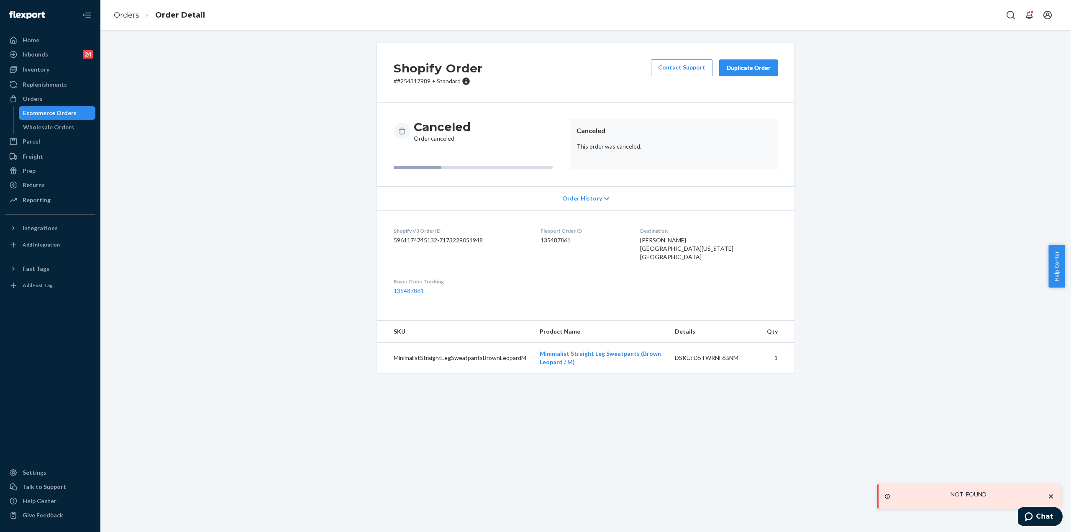
drag, startPoint x: 320, startPoint y: 138, endPoint x: 55, endPoint y: 130, distance: 265.4
click at [316, 139] on div "Shopify Order # #254317989 • Standard Contact Support Duplicate Order Canceled …" at bounding box center [586, 213] width 958 height 340
click at [69, 110] on div "Ecommerce Orders" at bounding box center [50, 113] width 54 height 8
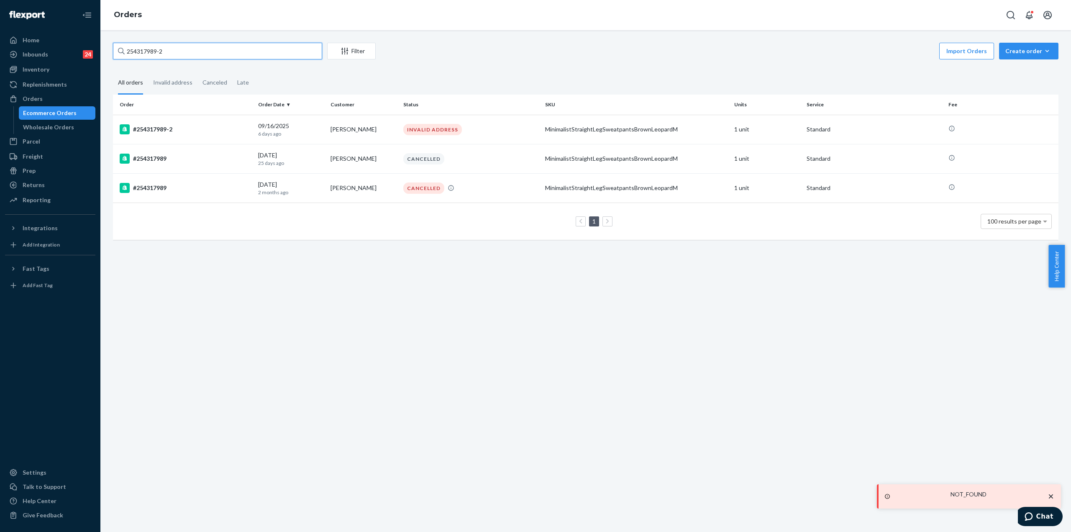
drag, startPoint x: 182, startPoint y: 53, endPoint x: 135, endPoint y: 59, distance: 47.7
click at [135, 59] on div "254317989-2 Filter Import Orders Create order Ecommerce order Removal order" at bounding box center [585, 52] width 945 height 19
paste input "06063-3"
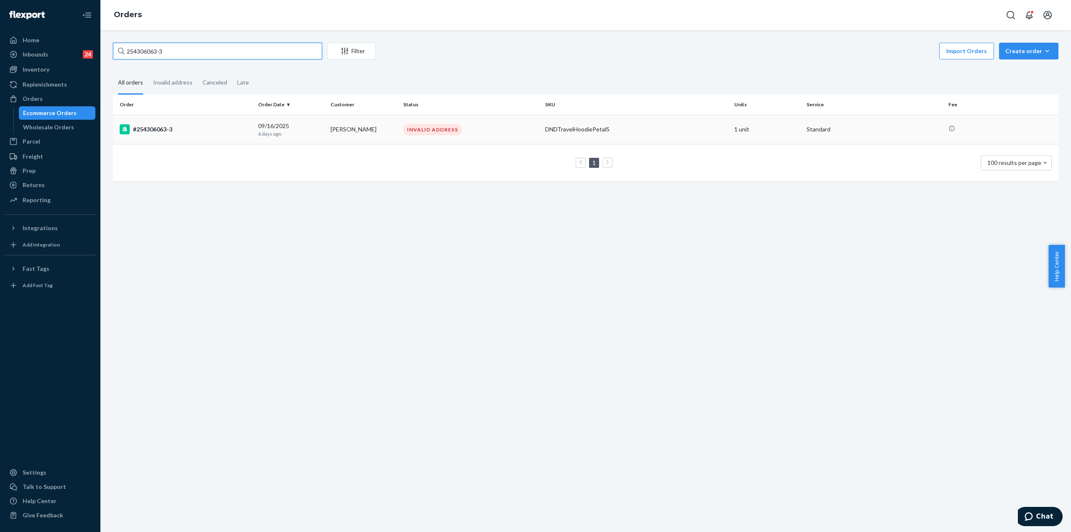
type input "254306063-3"
click at [170, 126] on div "#254306063-3" at bounding box center [186, 129] width 132 height 10
drag, startPoint x: 151, startPoint y: 55, endPoint x: 133, endPoint y: 55, distance: 17.2
click at [133, 55] on input "254306063-3" at bounding box center [217, 51] width 209 height 17
paste input "5997-4"
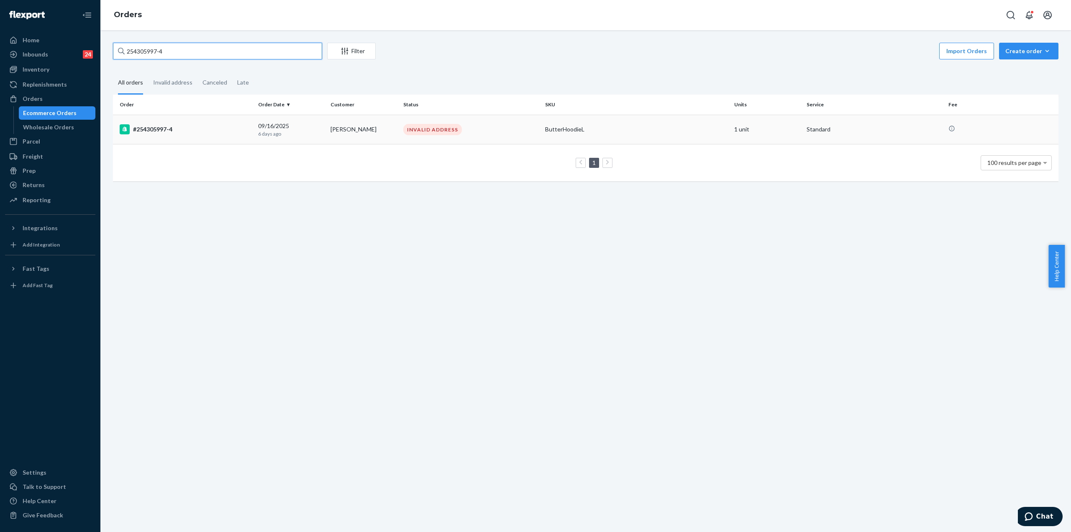
type input "254305997-4"
click at [177, 127] on div "#254305997-4" at bounding box center [186, 129] width 132 height 10
drag, startPoint x: 184, startPoint y: 51, endPoint x: 134, endPoint y: 56, distance: 50.1
click at [134, 56] on input "254305997-4" at bounding box center [217, 51] width 209 height 17
paste input "4401-3"
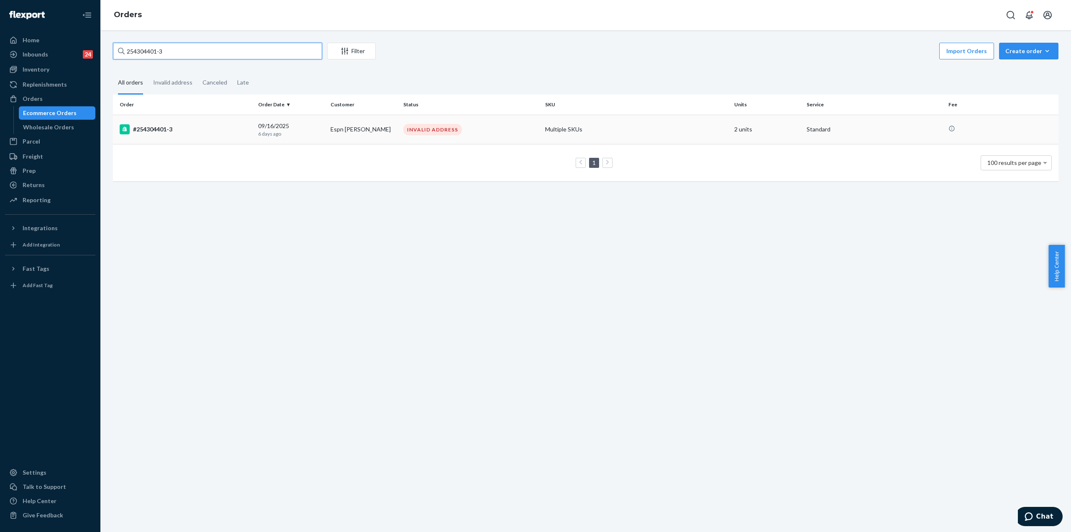
type input "254304401-3"
click at [167, 128] on div "#254304401-3" at bounding box center [186, 129] width 132 height 10
drag, startPoint x: 182, startPoint y: 50, endPoint x: 133, endPoint y: 52, distance: 49.0
click at [133, 52] on input "254304401-3" at bounding box center [217, 51] width 209 height 17
paste input "270683"
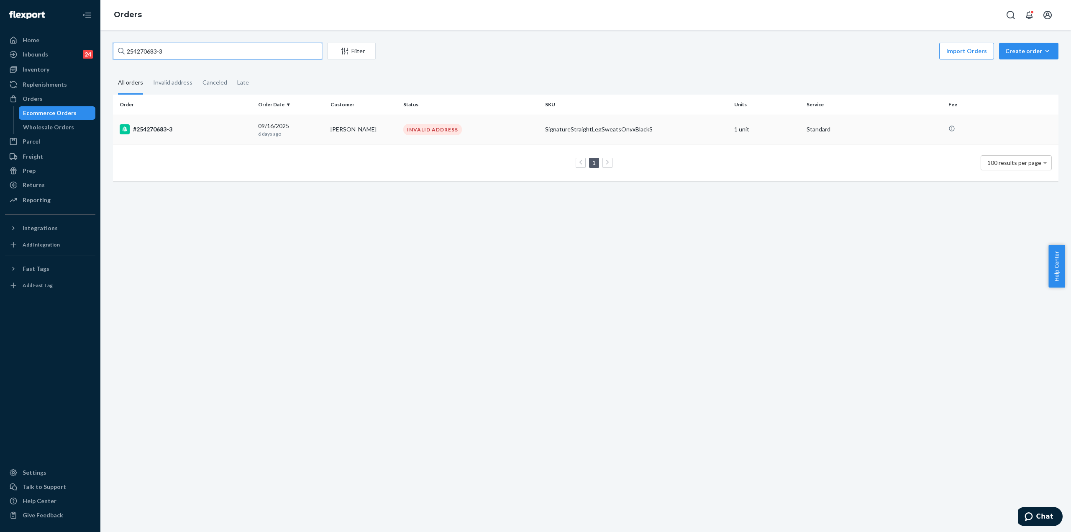
type input "254270683-3"
click at [164, 131] on div "#254270683-3" at bounding box center [186, 129] width 132 height 10
drag, startPoint x: 175, startPoint y: 54, endPoint x: 133, endPoint y: 57, distance: 41.6
click at [133, 57] on input "254270683-3" at bounding box center [217, 51] width 209 height 17
paste input "2286101"
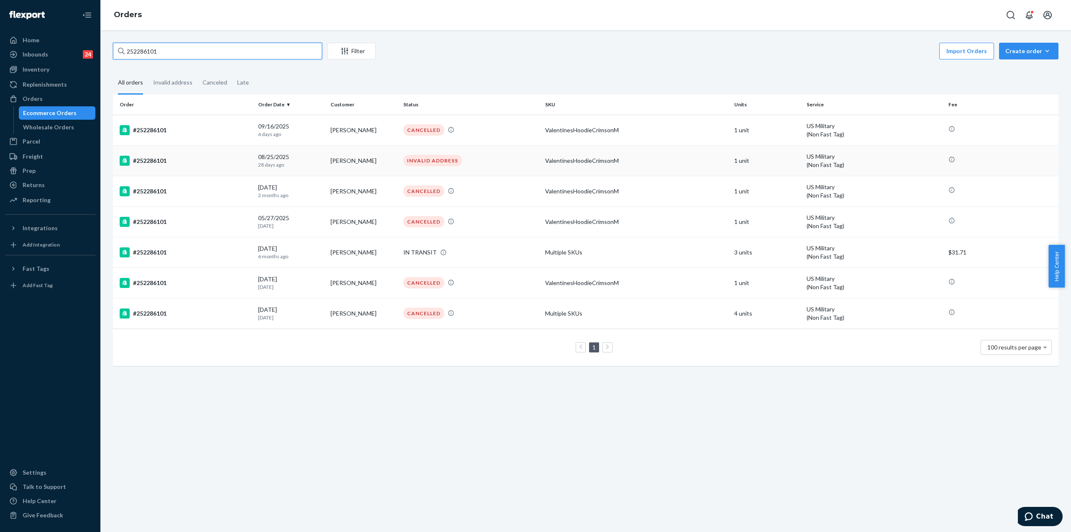
type input "252286101"
click at [222, 156] on div "#252286101" at bounding box center [186, 161] width 132 height 10
drag, startPoint x: 167, startPoint y: 60, endPoint x: 131, endPoint y: 59, distance: 36.0
click at [131, 59] on input "252286101" at bounding box center [217, 51] width 209 height 17
paste input "826376"
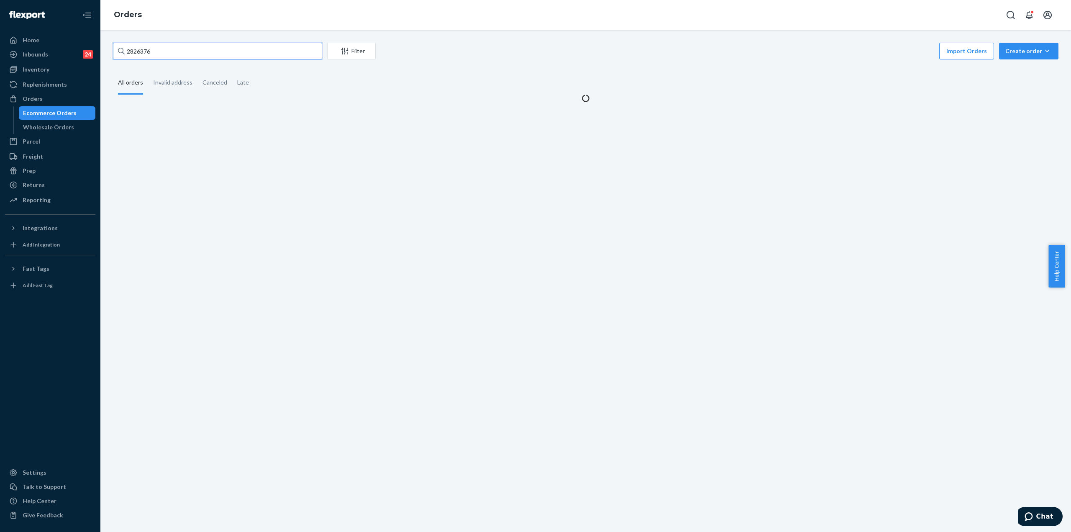
click at [131, 52] on input "2826376" at bounding box center [217, 51] width 209 height 17
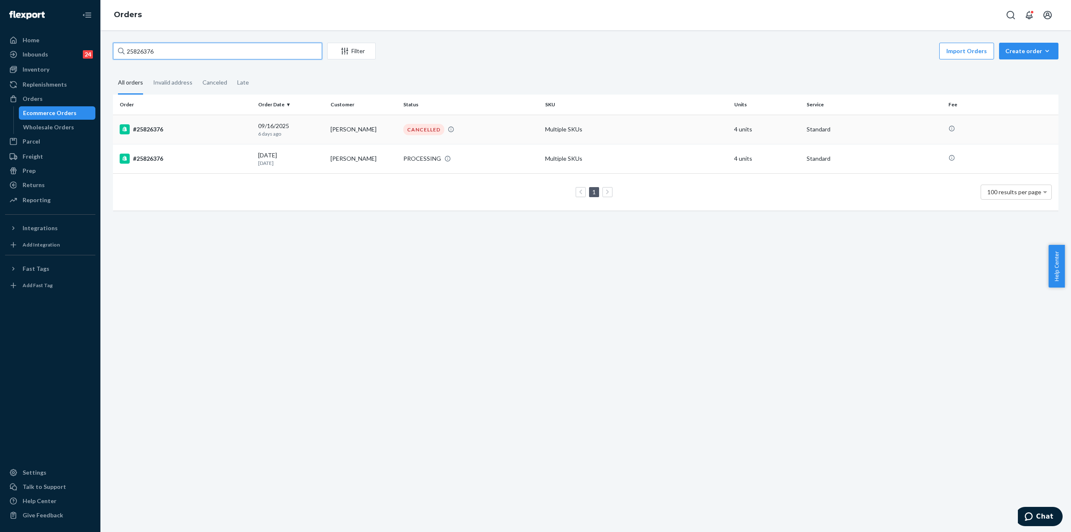
type input "25826376"
click at [206, 159] on div "#25826376" at bounding box center [186, 159] width 132 height 10
drag, startPoint x: 195, startPoint y: 51, endPoint x: 133, endPoint y: 55, distance: 62.4
click at [133, 55] on input "25826376" at bounding box center [217, 51] width 209 height 17
paste input "5242740"
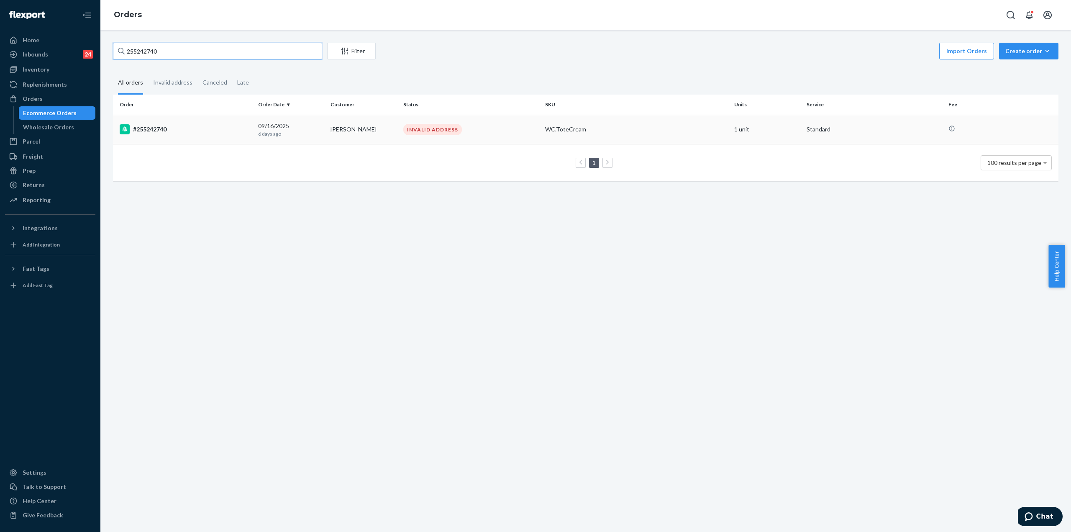
type input "255242740"
click at [160, 125] on div "#255242740" at bounding box center [186, 129] width 132 height 10
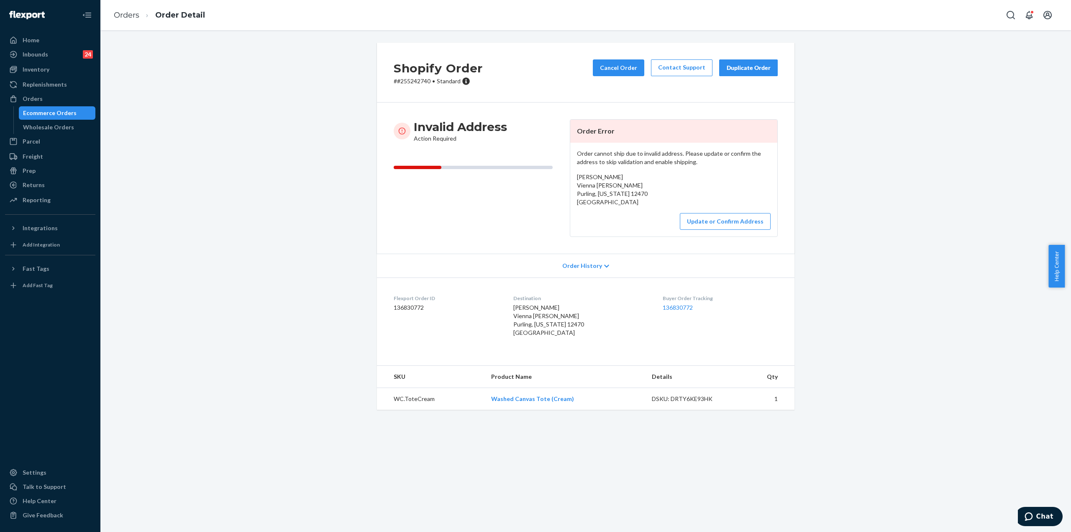
drag, startPoint x: 353, startPoint y: 210, endPoint x: 320, endPoint y: 196, distance: 36.2
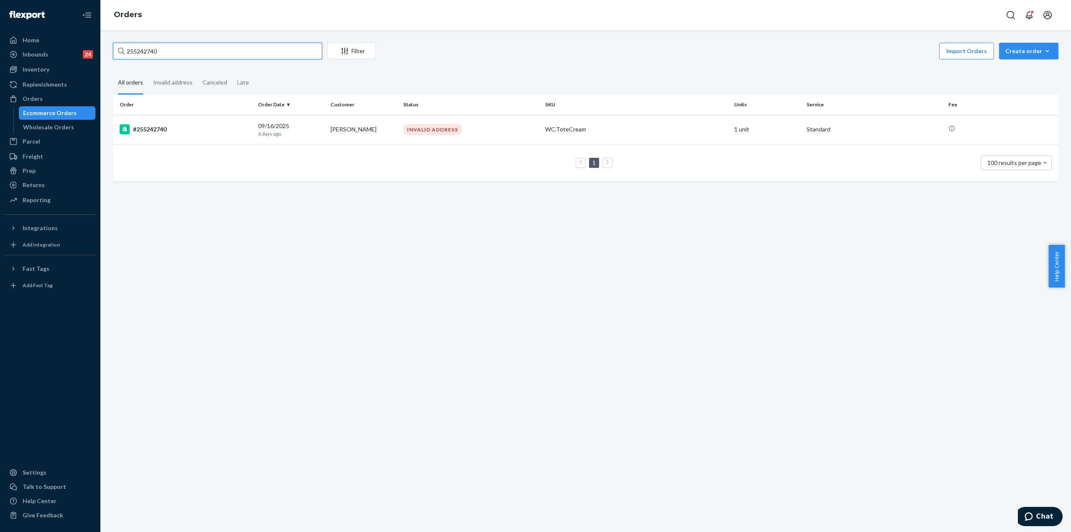
drag, startPoint x: 164, startPoint y: 56, endPoint x: 132, endPoint y: 58, distance: 31.9
click at [132, 58] on input "255242740" at bounding box center [217, 51] width 209 height 17
paste input "826376"
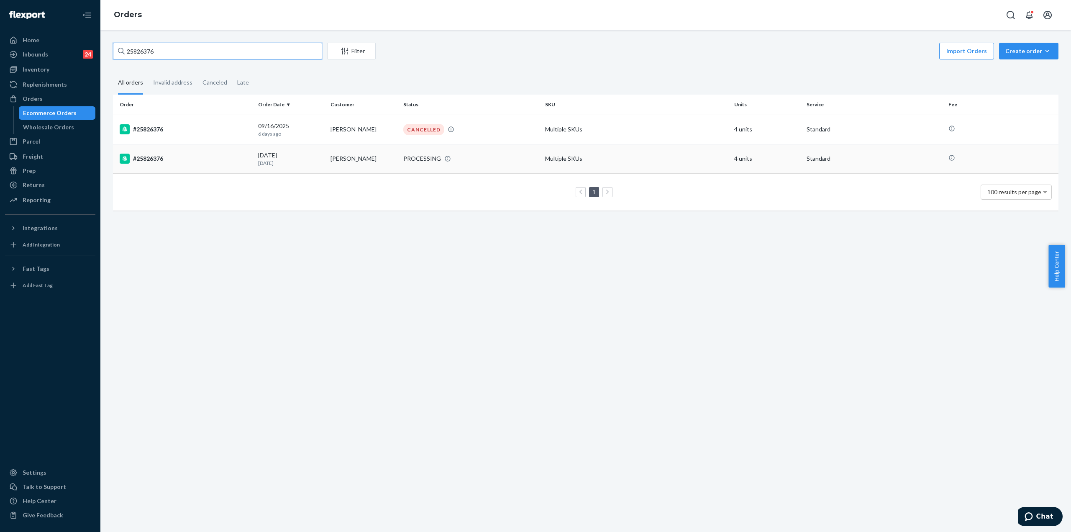
type input "25826376"
click at [156, 159] on div "#25826376" at bounding box center [186, 159] width 132 height 10
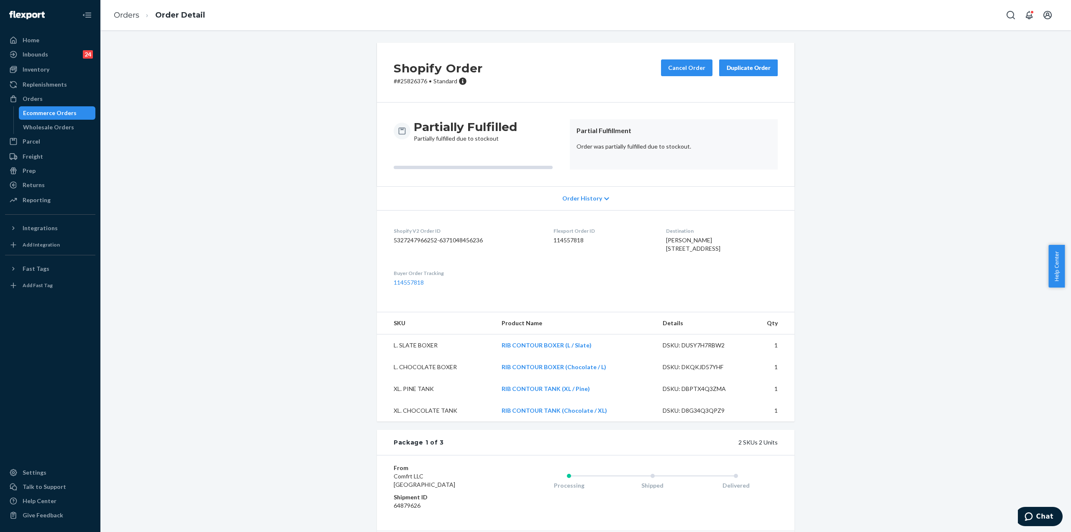
drag, startPoint x: 293, startPoint y: 207, endPoint x: 297, endPoint y: 205, distance: 4.3
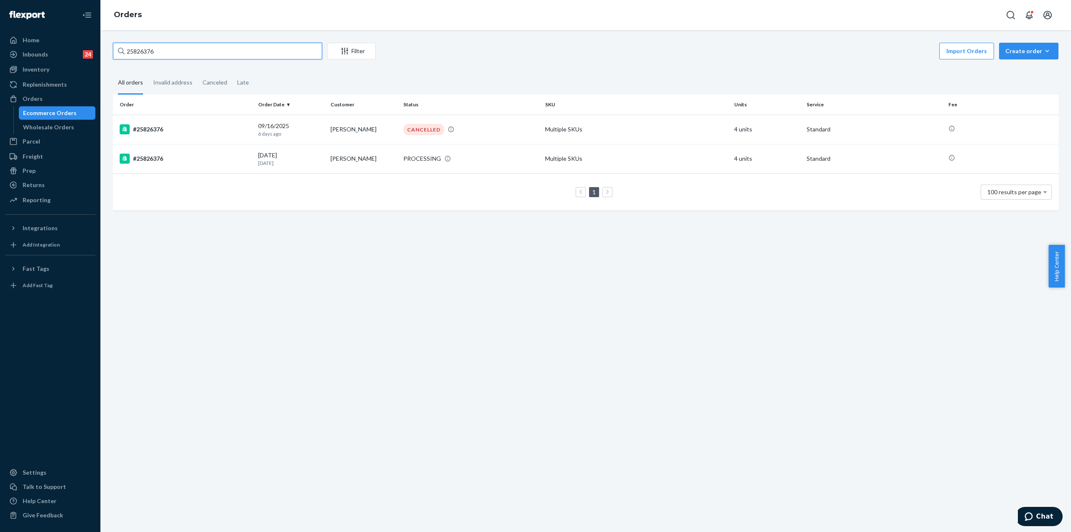
drag, startPoint x: 162, startPoint y: 54, endPoint x: 132, endPoint y: 56, distance: 30.2
click at [132, 56] on input "25826376" at bounding box center [217, 51] width 209 height 17
paste input "5234610"
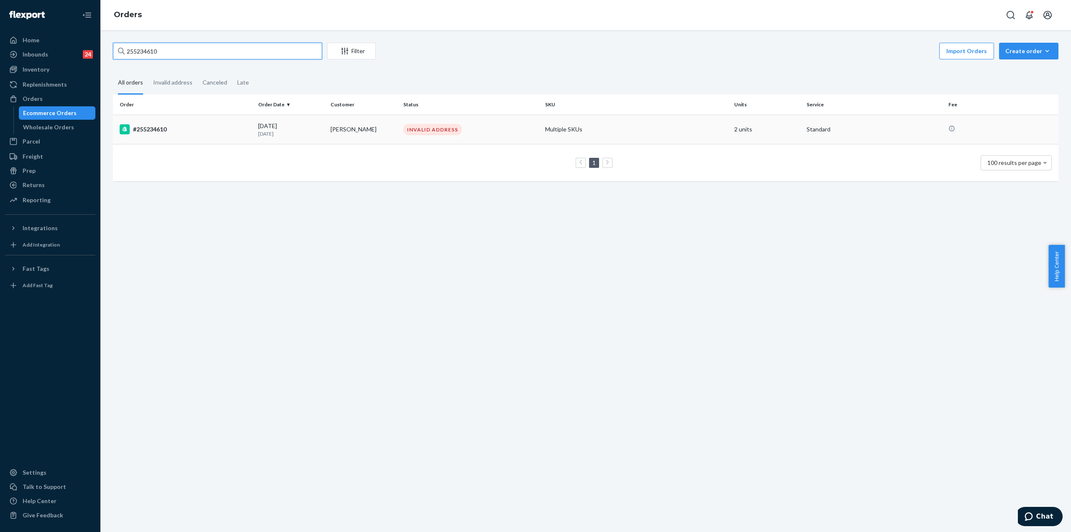
type input "255234610"
click at [168, 130] on div "#255234610" at bounding box center [186, 129] width 132 height 10
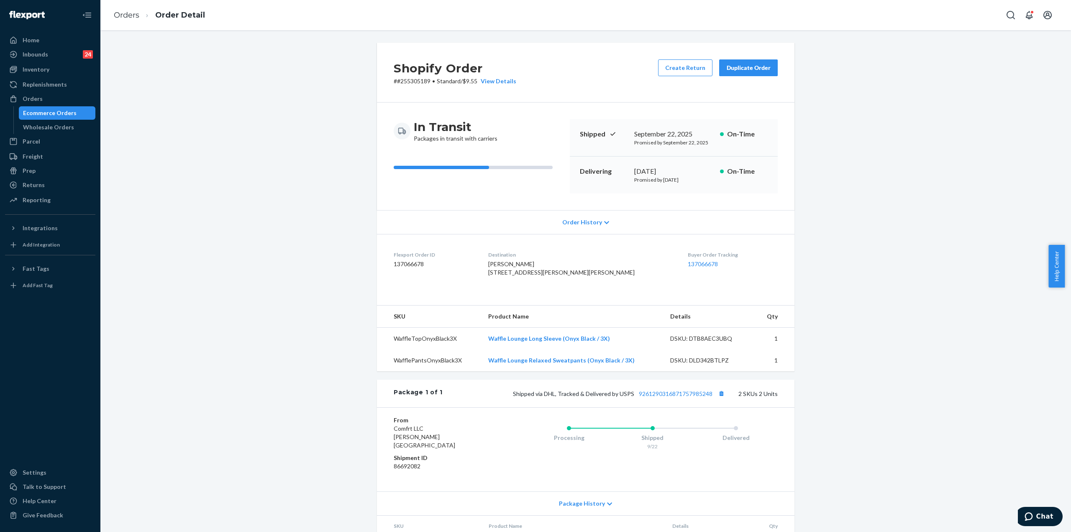
click at [53, 110] on div "Ecommerce Orders" at bounding box center [50, 113] width 54 height 8
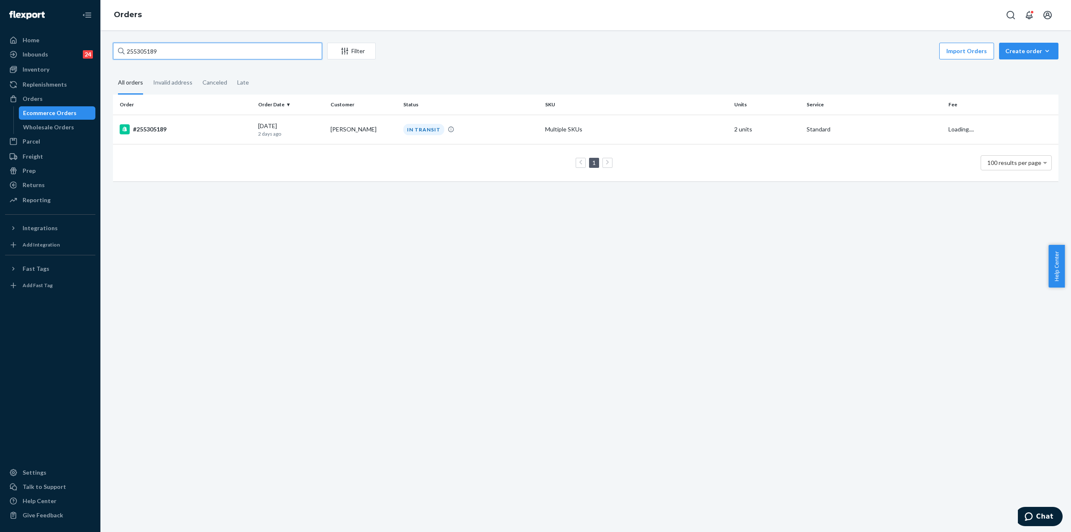
drag, startPoint x: 90, startPoint y: 55, endPoint x: 132, endPoint y: 57, distance: 42.3
click at [132, 57] on input "255305189" at bounding box center [217, 51] width 209 height 17
paste input "297425"
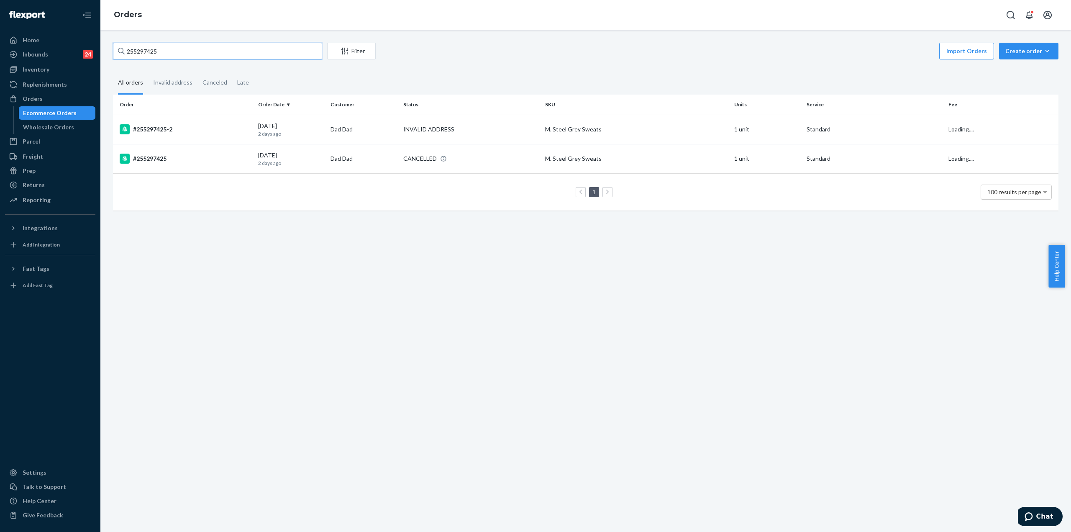
click at [181, 50] on input "255297425" at bounding box center [217, 51] width 209 height 17
drag, startPoint x: 137, startPoint y: 52, endPoint x: 132, endPoint y: 51, distance: 4.8
click at [136, 52] on input "255297425" at bounding box center [217, 51] width 209 height 17
drag, startPoint x: 133, startPoint y: 51, endPoint x: 282, endPoint y: 55, distance: 149.4
click at [285, 56] on input "255297425" at bounding box center [217, 51] width 209 height 17
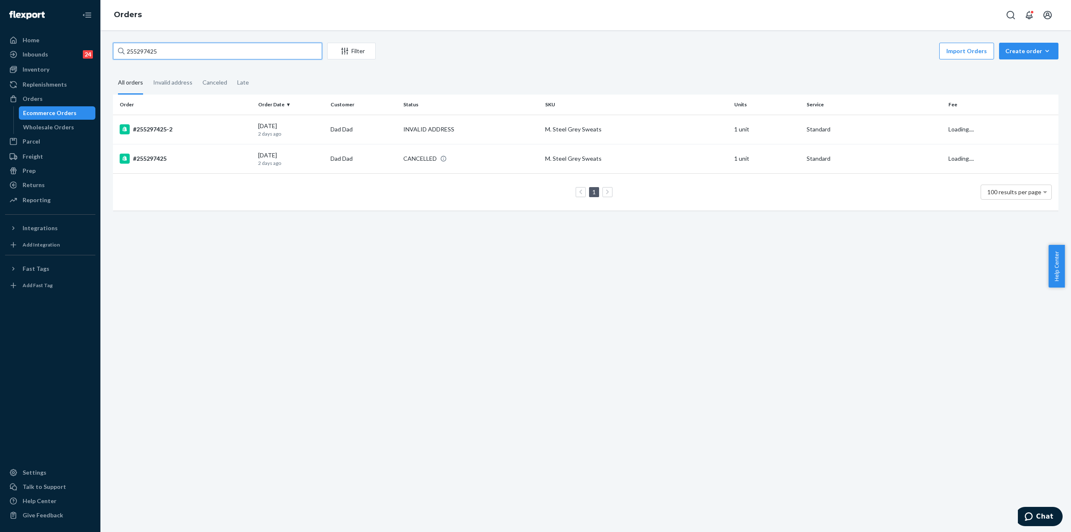
paste input "173628"
click at [164, 47] on input "255173628" at bounding box center [217, 51] width 209 height 17
drag, startPoint x: 179, startPoint y: 51, endPoint x: 135, endPoint y: 58, distance: 44.4
click at [135, 58] on input "255173628" at bounding box center [217, 51] width 209 height 17
paste input "8845"
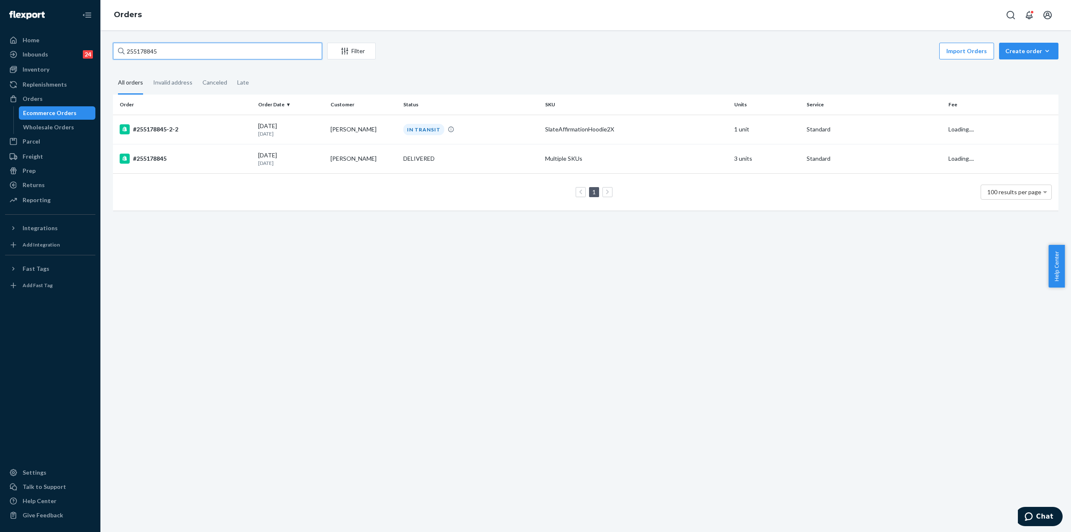
type input "255178845"
click at [56, 46] on div "Home" at bounding box center [50, 40] width 89 height 12
